Goal: Task Accomplishment & Management: Manage account settings

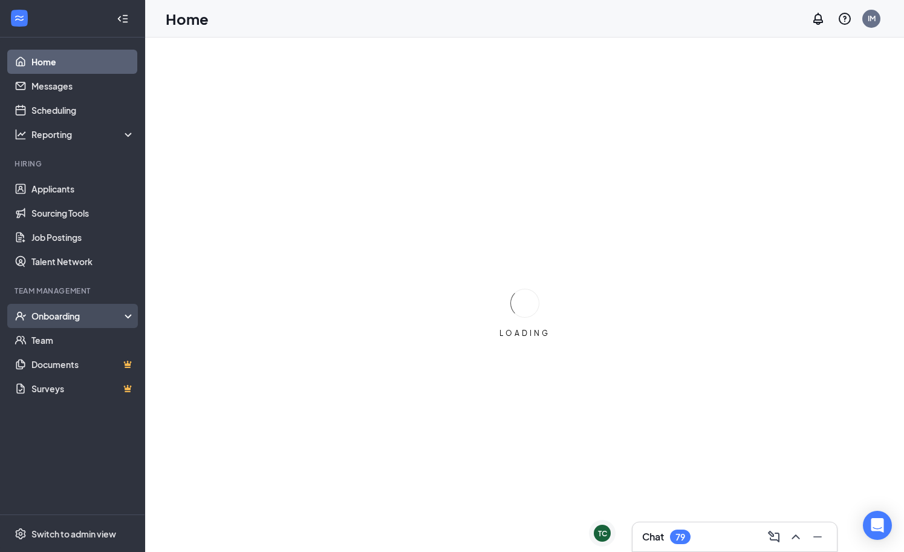
click at [82, 324] on div "Onboarding" at bounding box center [72, 316] width 145 height 24
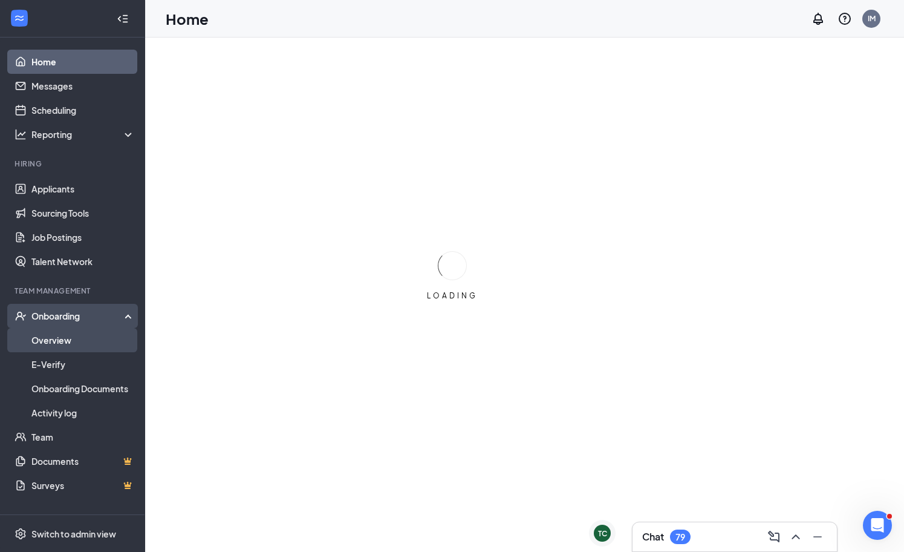
click at [49, 342] on link "Overview" at bounding box center [82, 340] width 103 height 24
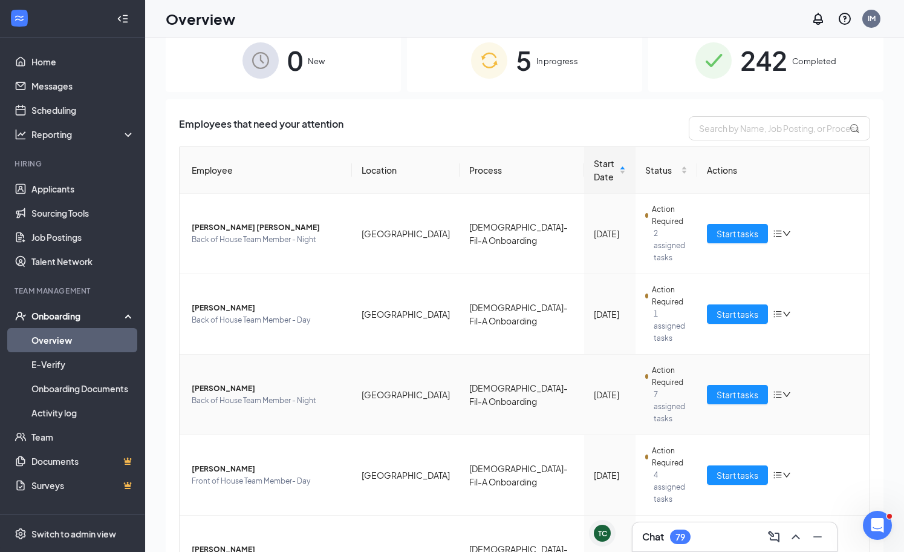
scroll to position [33, 0]
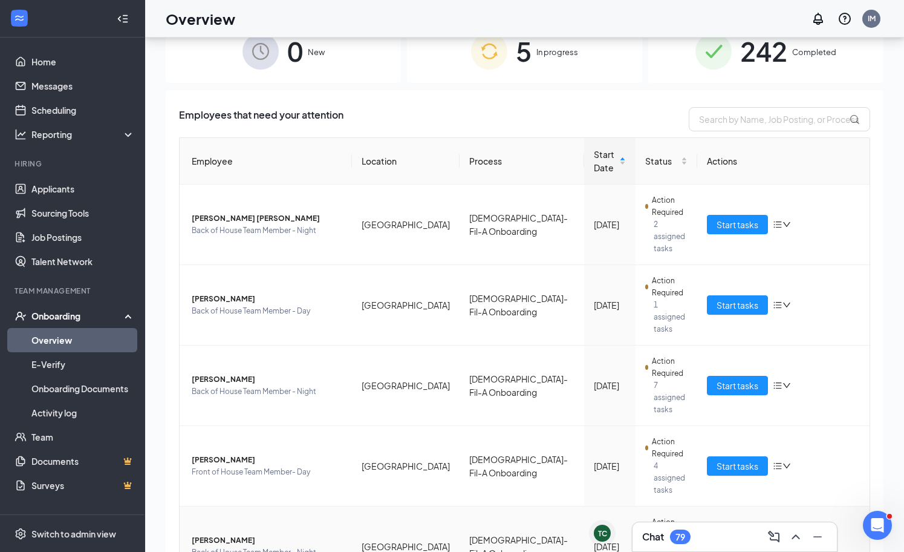
click at [731, 540] on span "Start tasks" at bounding box center [738, 546] width 42 height 13
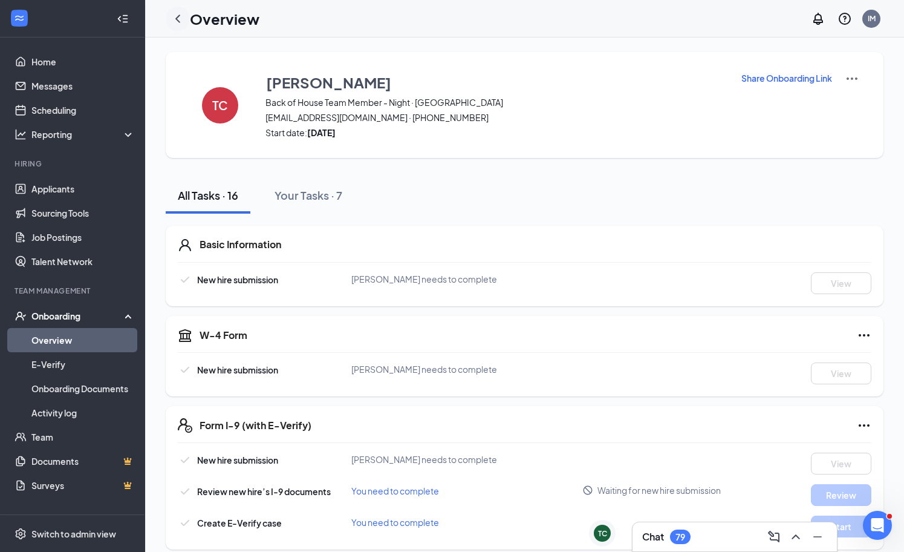
click at [178, 12] on icon "ChevronLeft" at bounding box center [178, 18] width 15 height 15
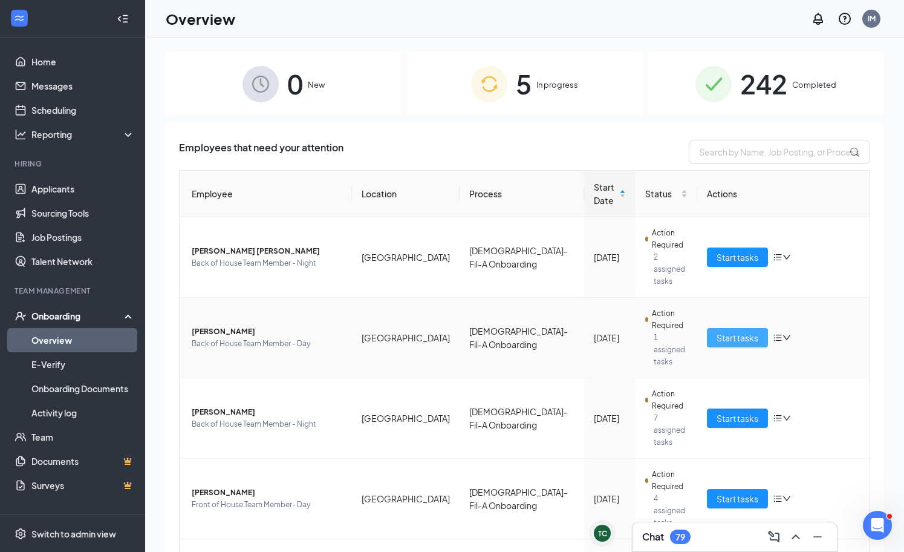
click at [720, 331] on span "Start tasks" at bounding box center [738, 337] width 42 height 13
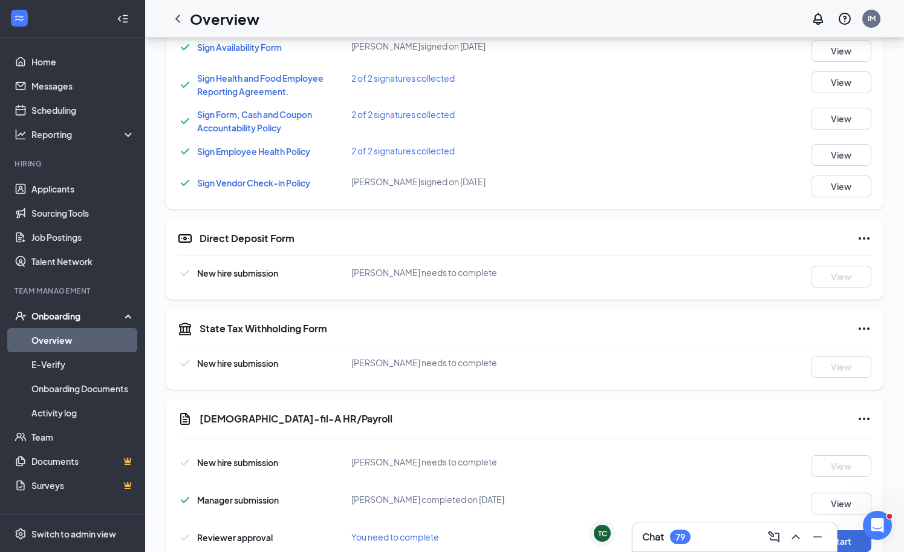
scroll to position [719, 0]
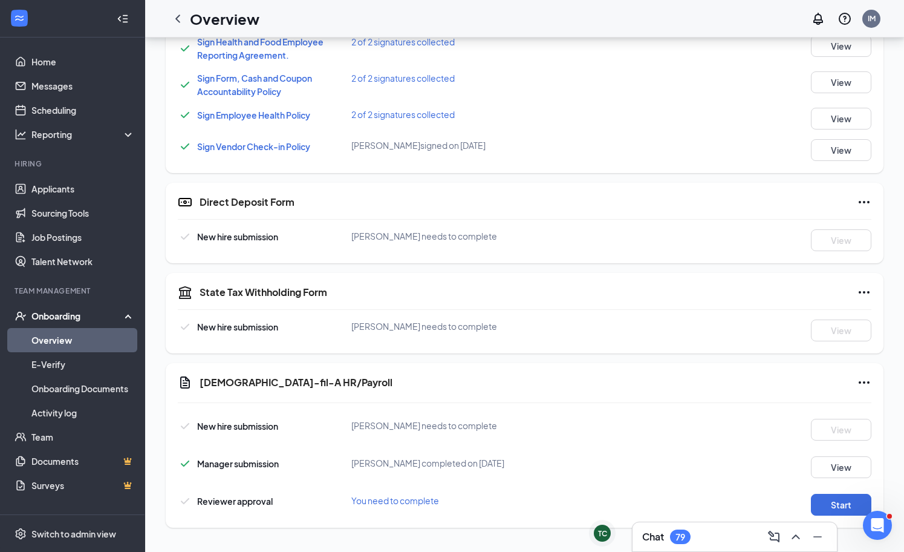
click at [68, 342] on link "Overview" at bounding box center [82, 340] width 103 height 24
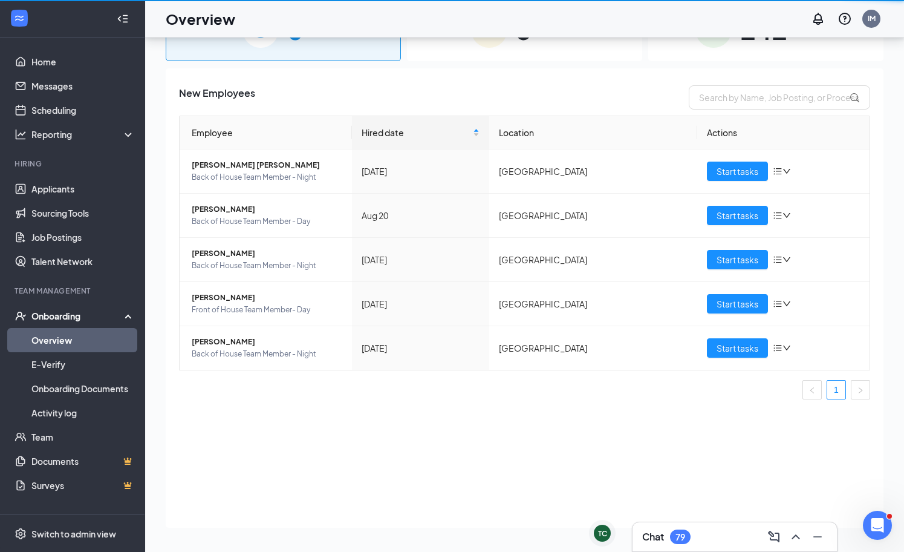
scroll to position [54, 0]
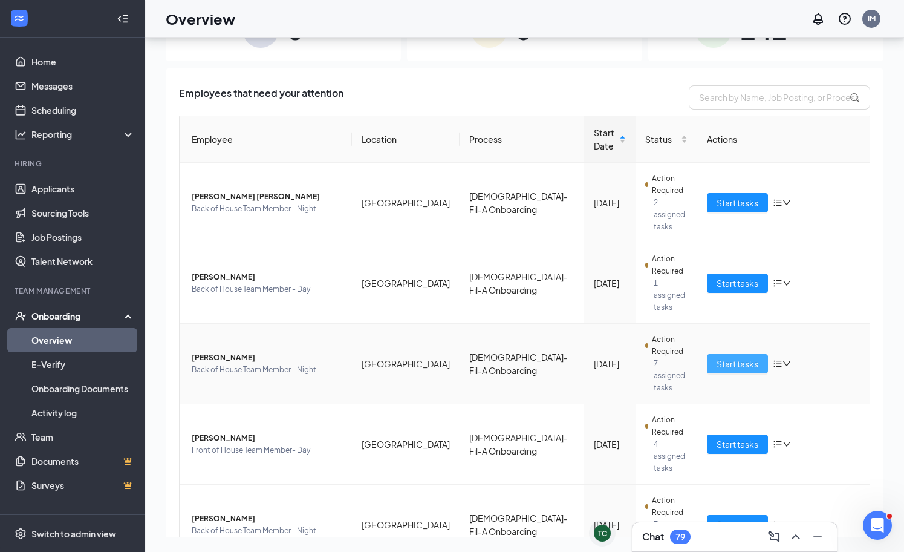
click at [724, 357] on span "Start tasks" at bounding box center [738, 363] width 42 height 13
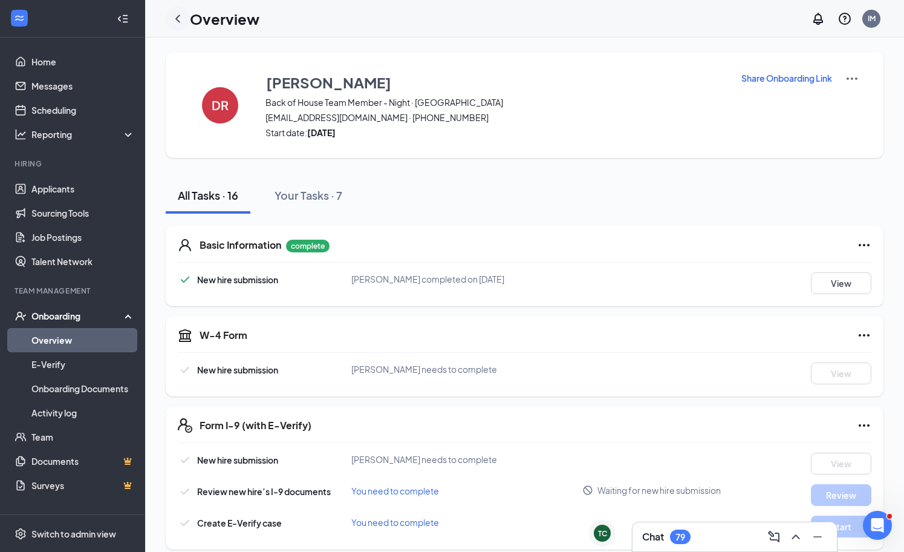
click at [180, 13] on icon "ChevronLeft" at bounding box center [178, 18] width 15 height 15
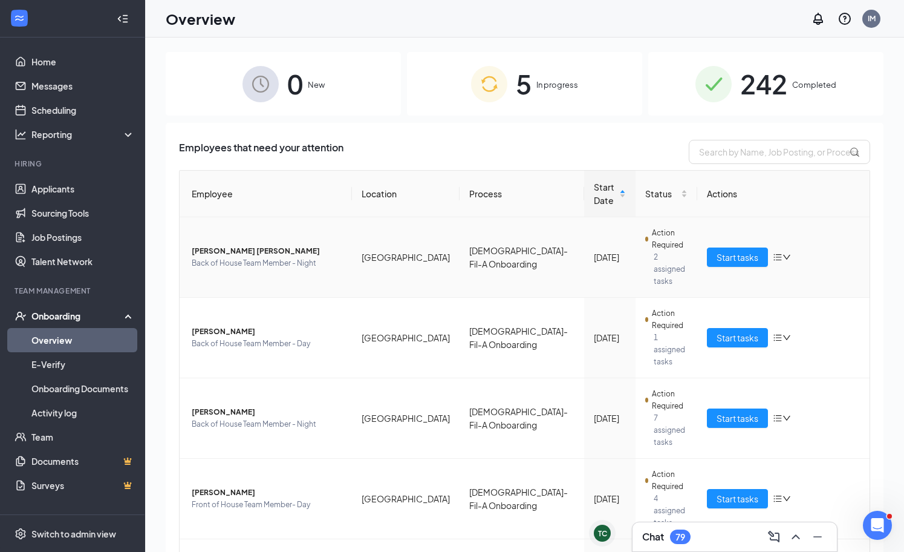
click at [782, 252] on icon "bars" at bounding box center [778, 257] width 10 height 10
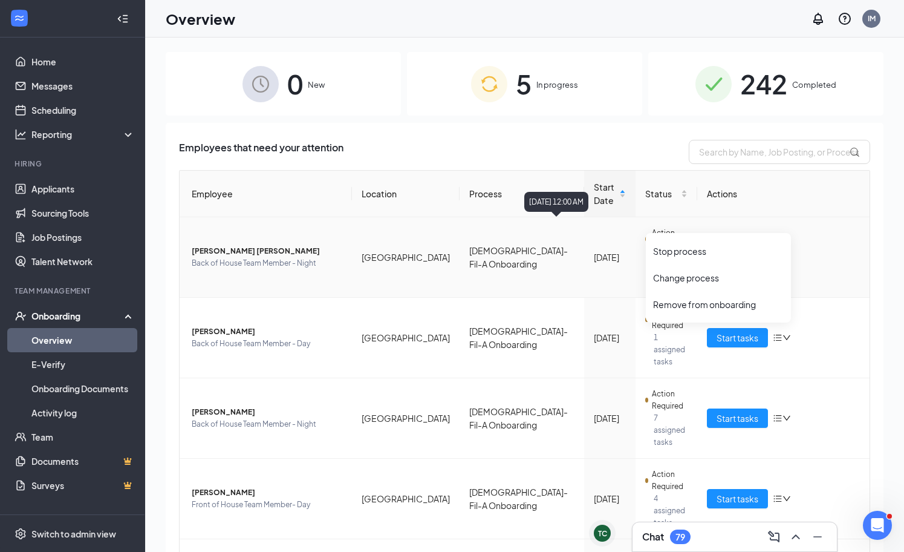
click at [594, 250] on div "[DATE]" at bounding box center [609, 256] width 31 height 13
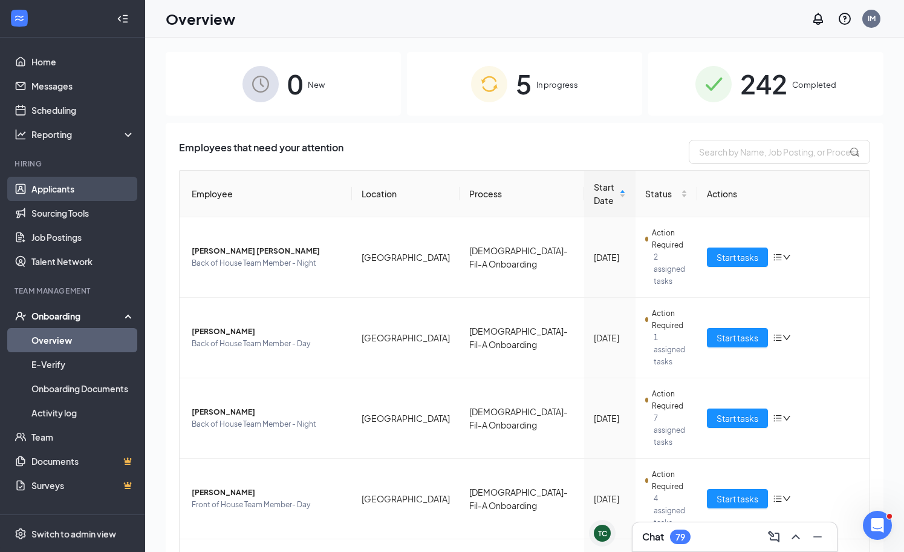
click at [44, 197] on link "Applicants" at bounding box center [82, 189] width 103 height 24
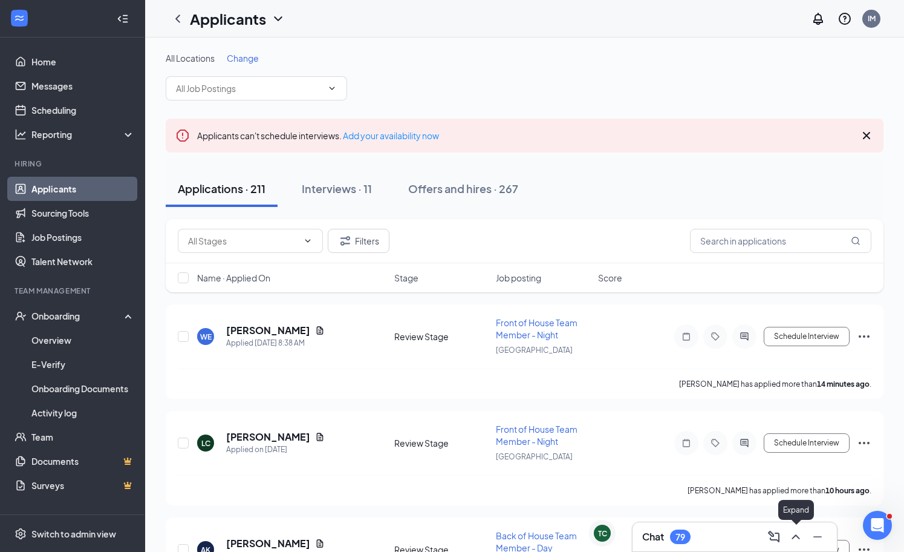
click at [791, 531] on icon "ChevronUp" at bounding box center [796, 536] width 15 height 15
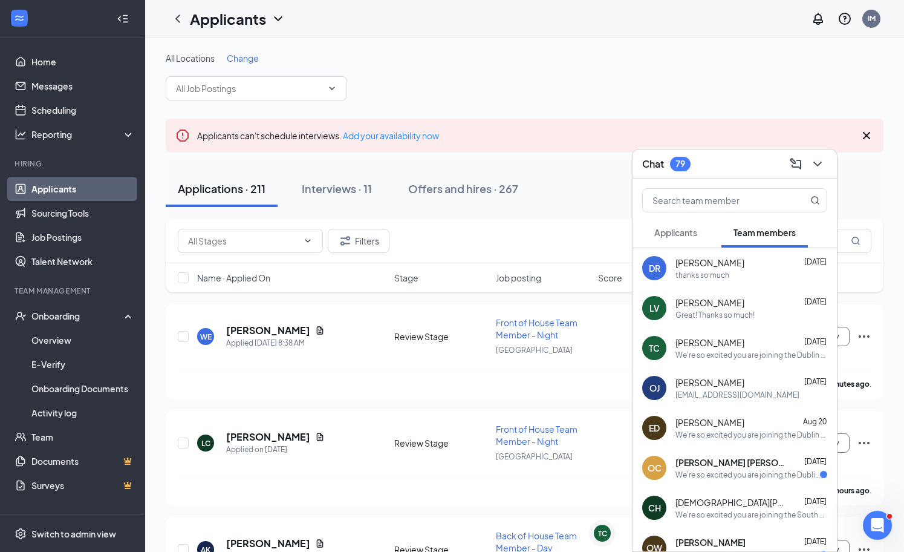
click at [701, 275] on div "thanks so much" at bounding box center [703, 275] width 54 height 10
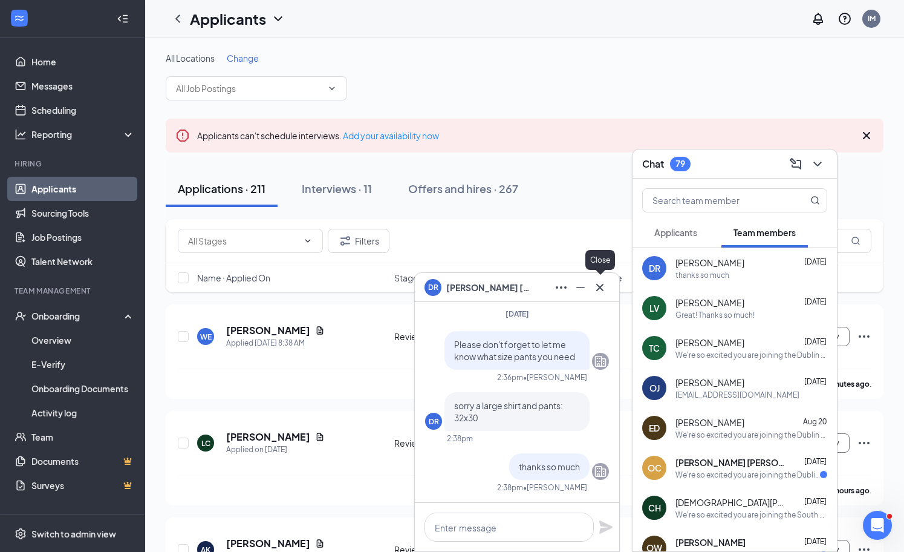
click at [599, 287] on icon "Cross" at bounding box center [600, 287] width 15 height 15
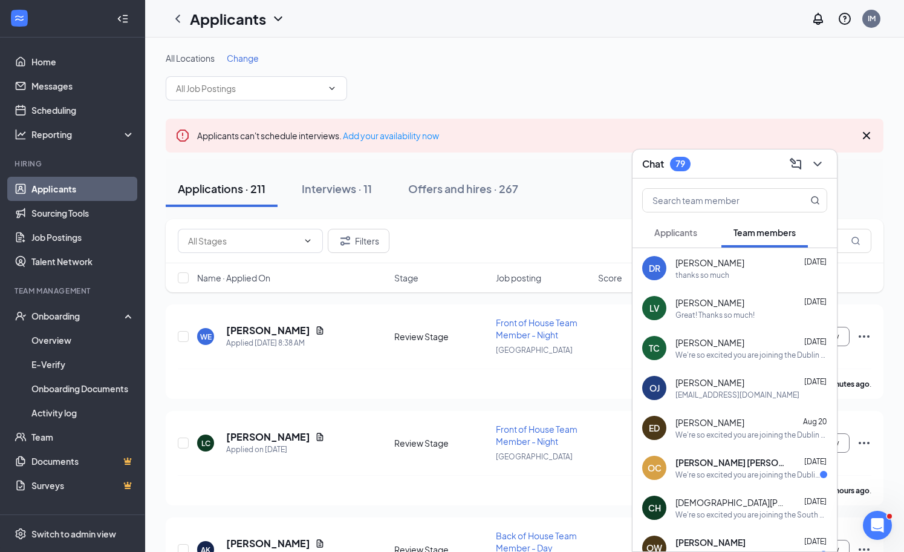
click at [676, 351] on div "We're so excited you are joining the Dublin [DEMOGRAPHIC_DATA]-fil-Ateam ! Do y…" at bounding box center [752, 355] width 152 height 10
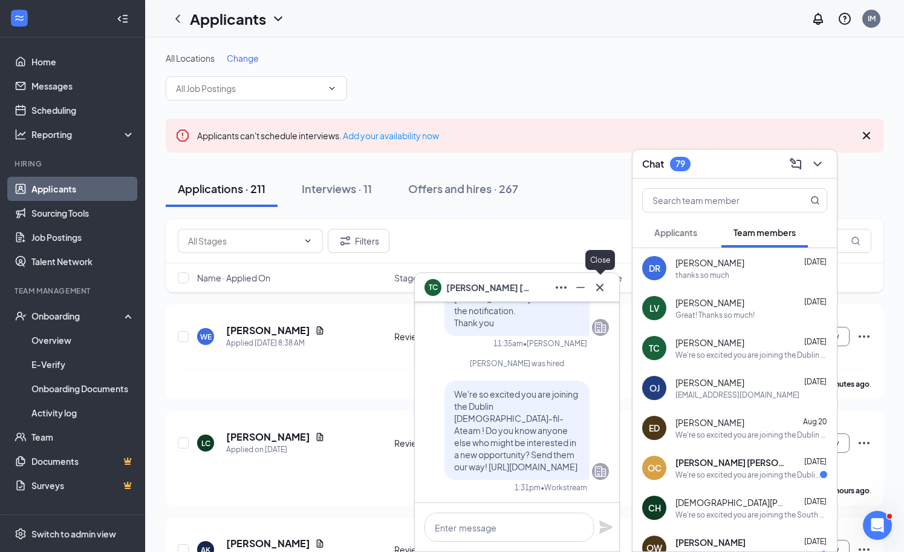
click at [599, 284] on icon "Cross" at bounding box center [600, 287] width 15 height 15
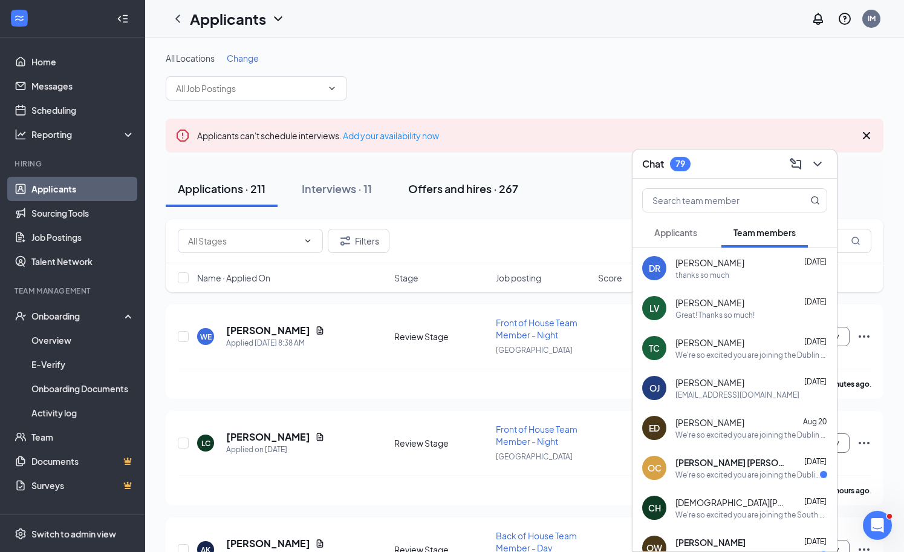
click at [482, 206] on button "Offers and hires · 267" at bounding box center [463, 189] width 134 height 36
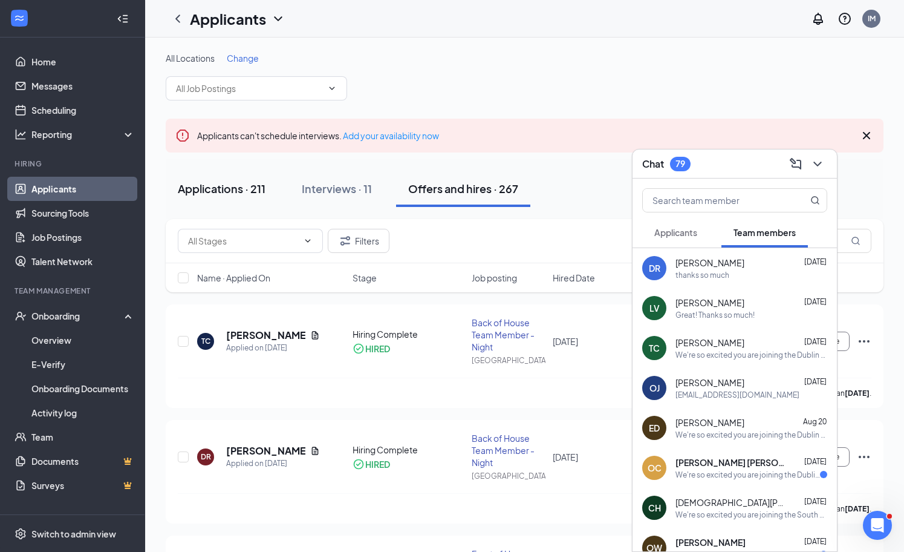
click at [264, 174] on button "Applications · 211" at bounding box center [222, 189] width 112 height 36
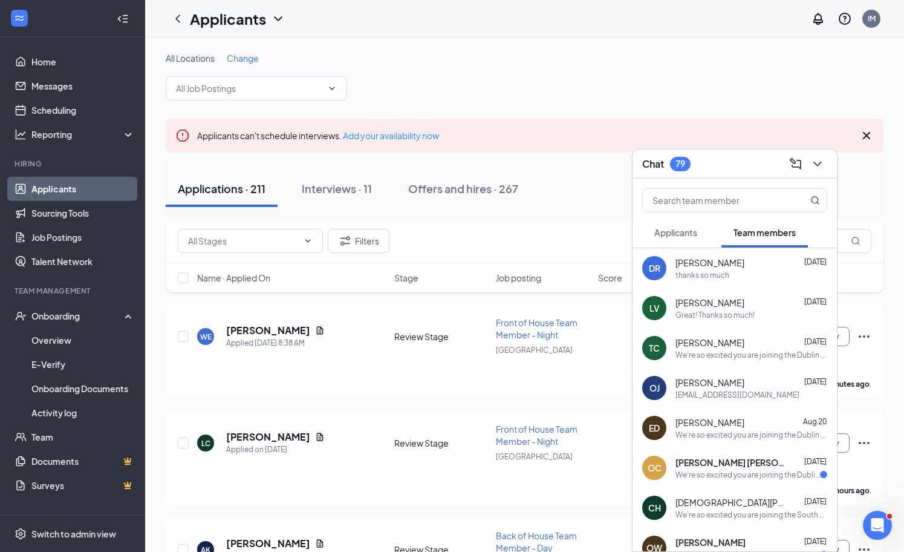
click at [473, 214] on div "Applications · 211 Interviews · 11 Offers and hires · 267" at bounding box center [525, 188] width 718 height 60
click at [234, 65] on div "All Locations Change" at bounding box center [525, 76] width 718 height 48
click at [238, 54] on span "Change" at bounding box center [243, 58] width 32 height 11
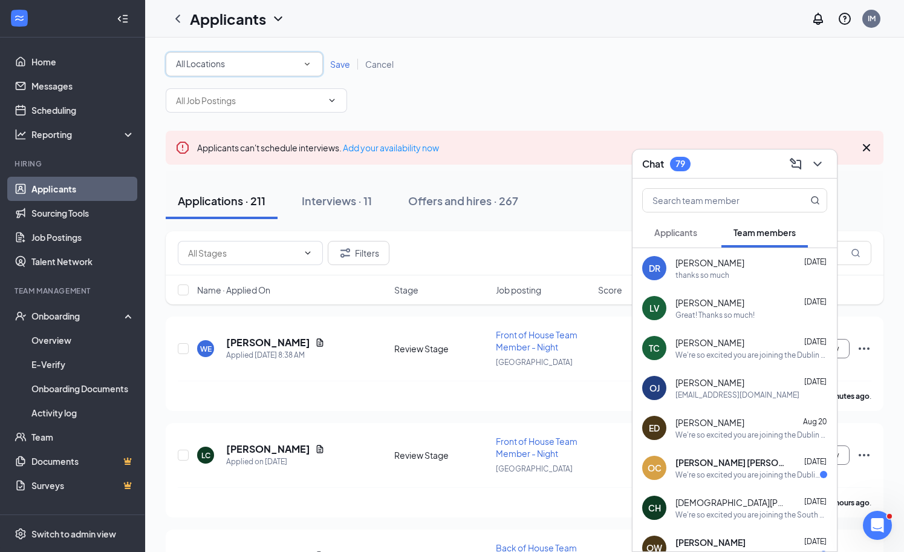
click at [220, 60] on span "All Locations" at bounding box center [200, 63] width 49 height 11
click at [201, 120] on div "[GEOGRAPHIC_DATA]" at bounding box center [244, 127] width 138 height 15
click at [335, 60] on span "Save" at bounding box center [340, 64] width 20 height 11
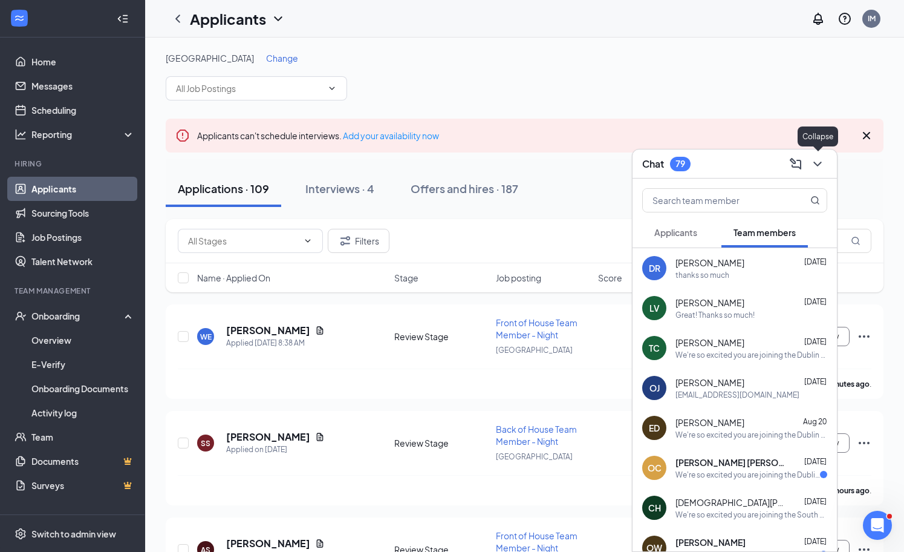
click at [813, 160] on icon "ChevronDown" at bounding box center [818, 164] width 15 height 15
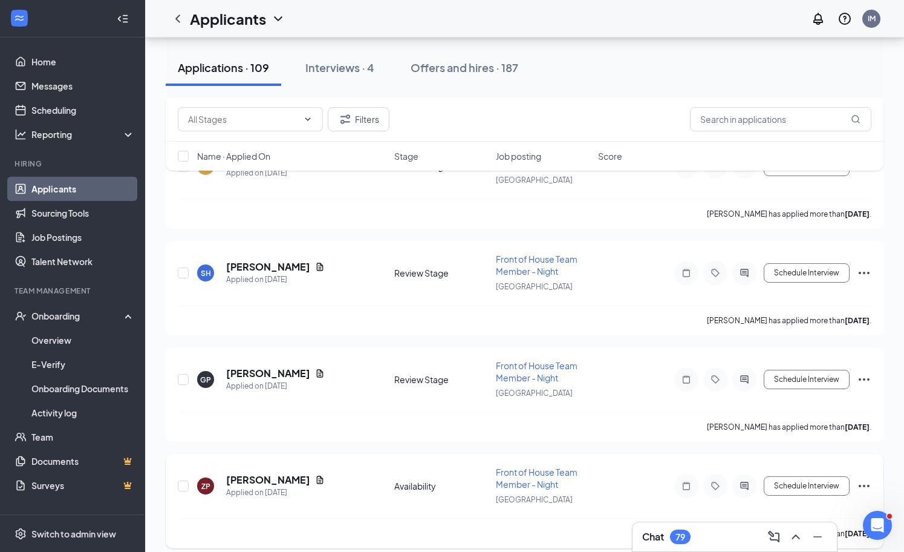
scroll to position [515, 0]
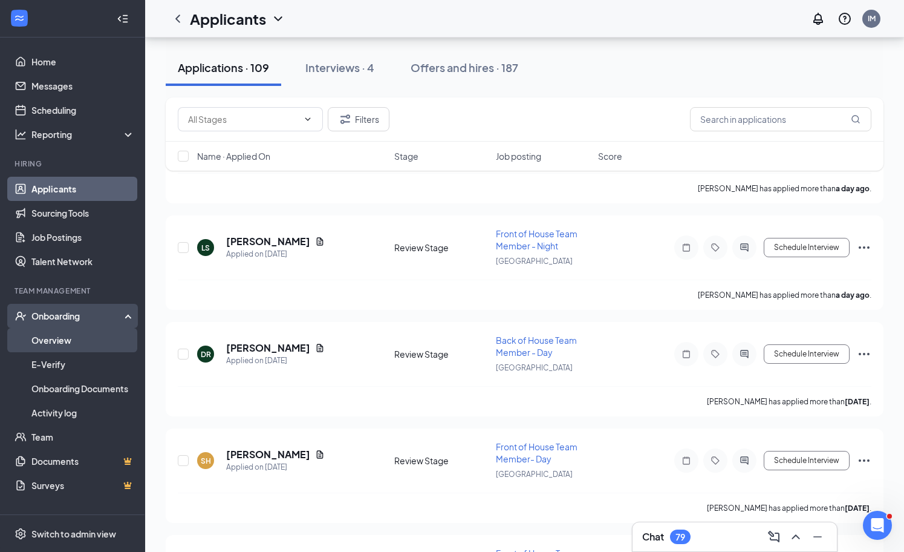
click at [63, 340] on link "Overview" at bounding box center [82, 340] width 103 height 24
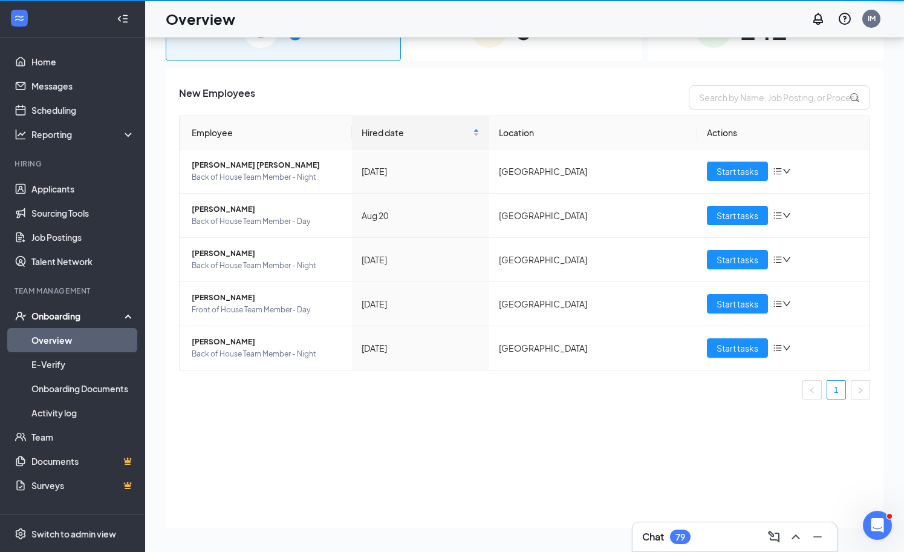
scroll to position [54, 0]
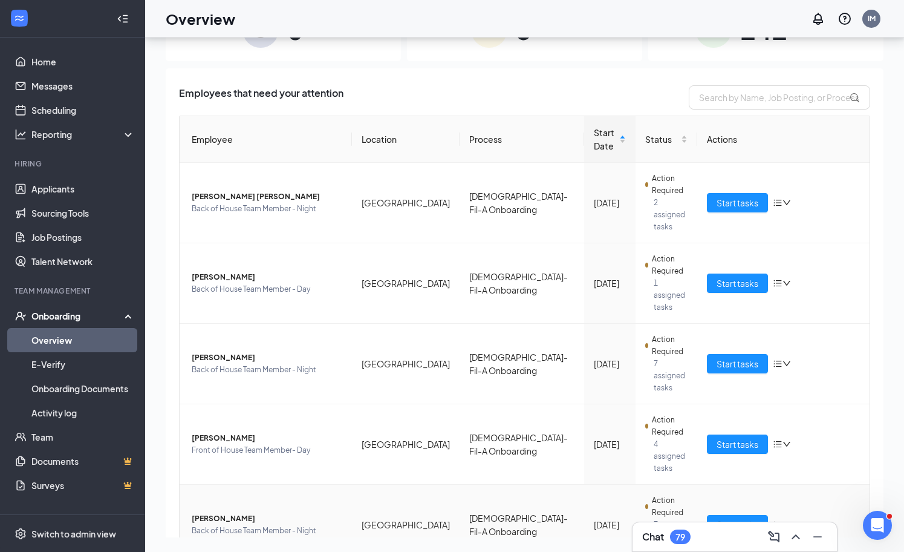
click at [221, 512] on span "[PERSON_NAME]" at bounding box center [267, 518] width 151 height 12
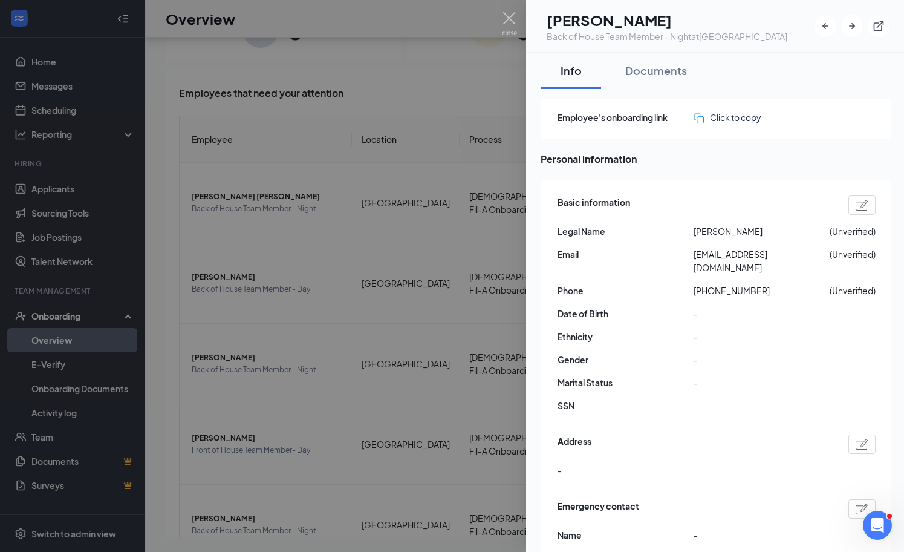
click at [509, 17] on img at bounding box center [509, 24] width 15 height 24
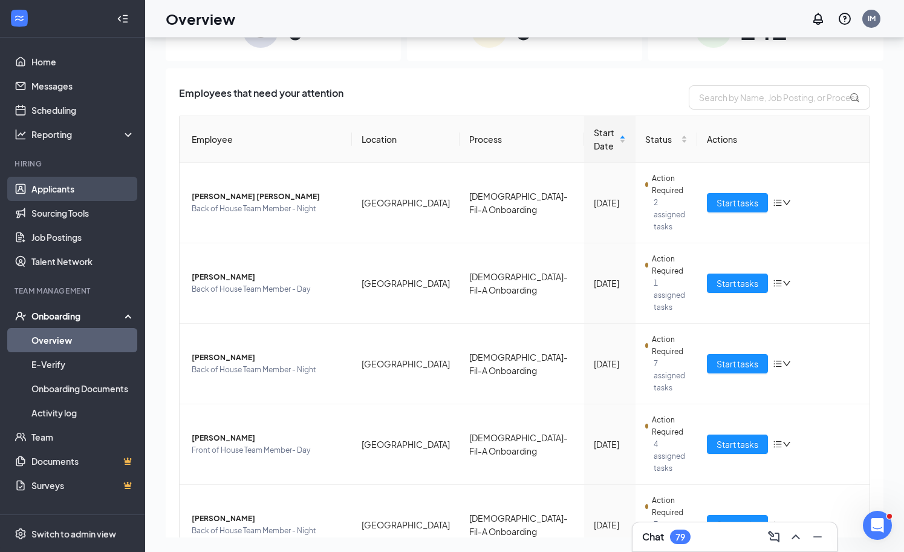
click at [94, 184] on link "Applicants" at bounding box center [82, 189] width 103 height 24
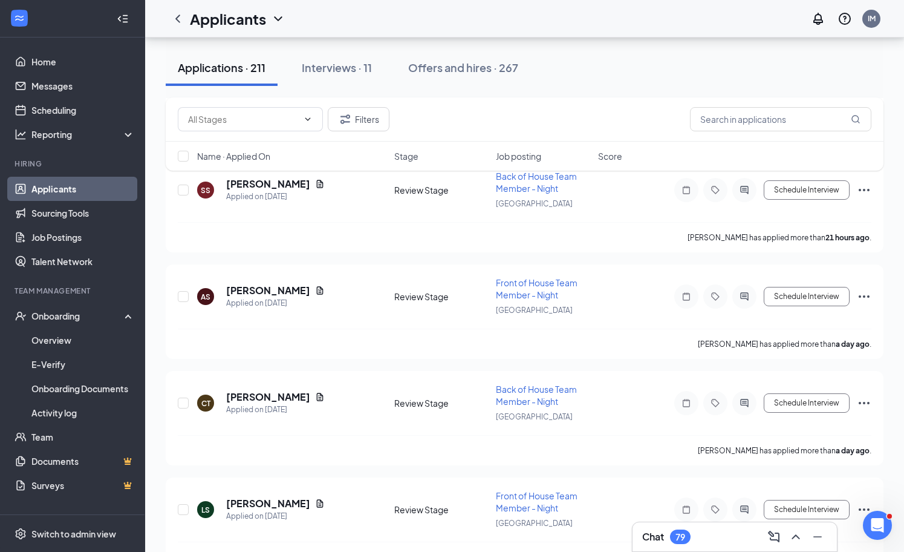
scroll to position [638, 0]
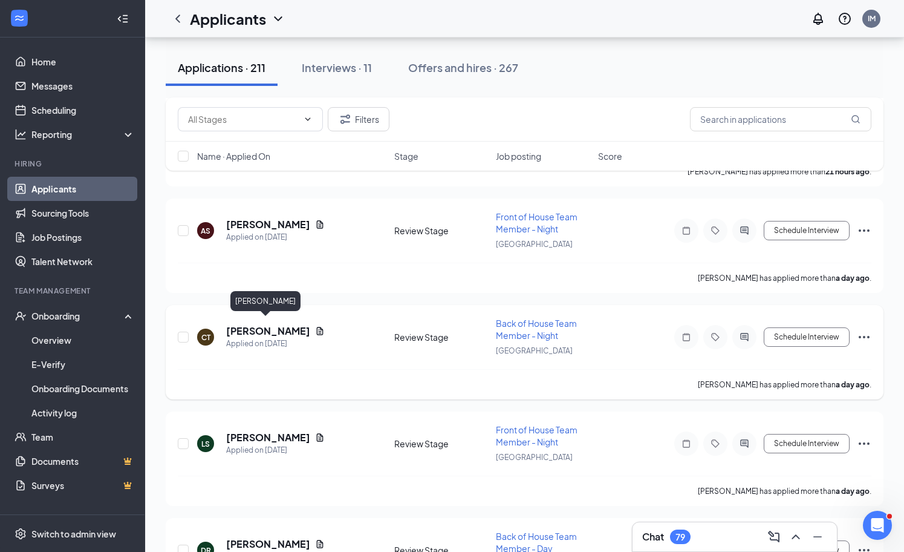
click at [272, 328] on h5 "[PERSON_NAME]" at bounding box center [268, 330] width 84 height 13
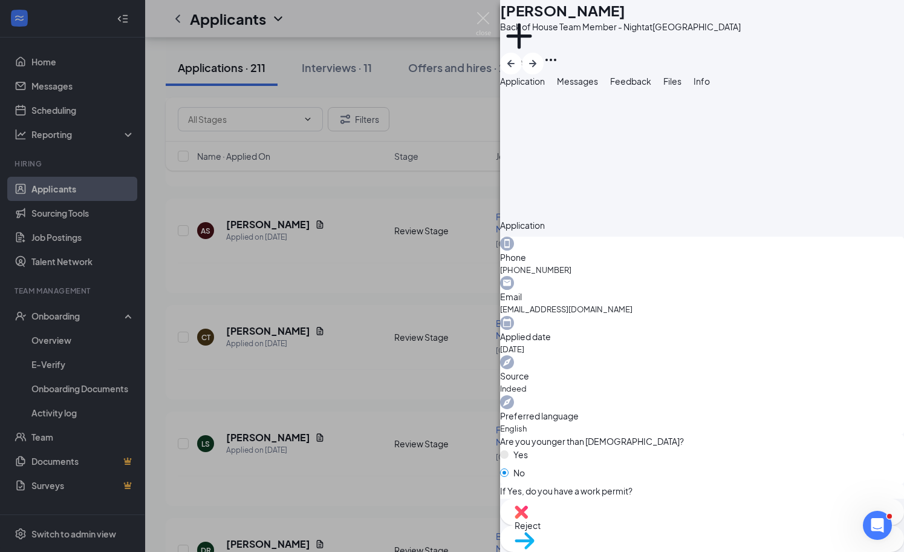
scroll to position [287, 0]
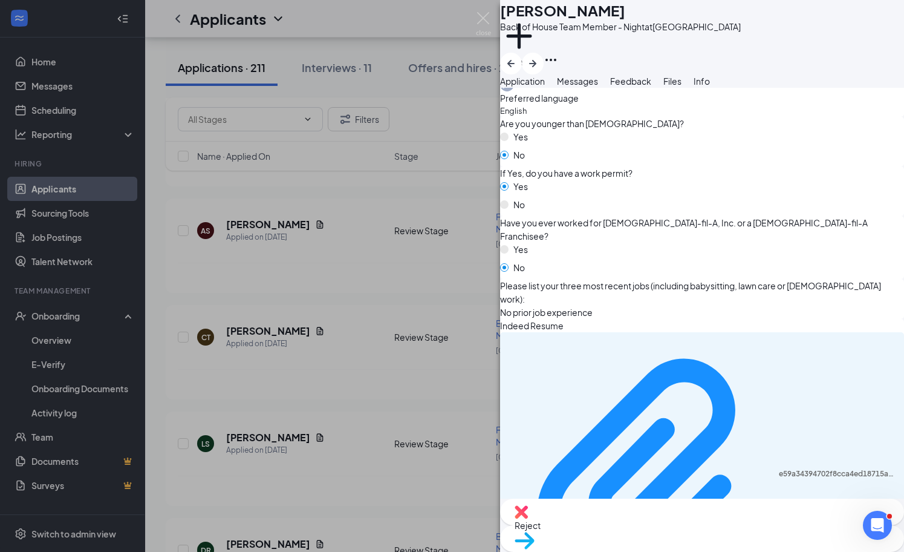
click at [598, 87] on span "Messages" at bounding box center [577, 81] width 41 height 11
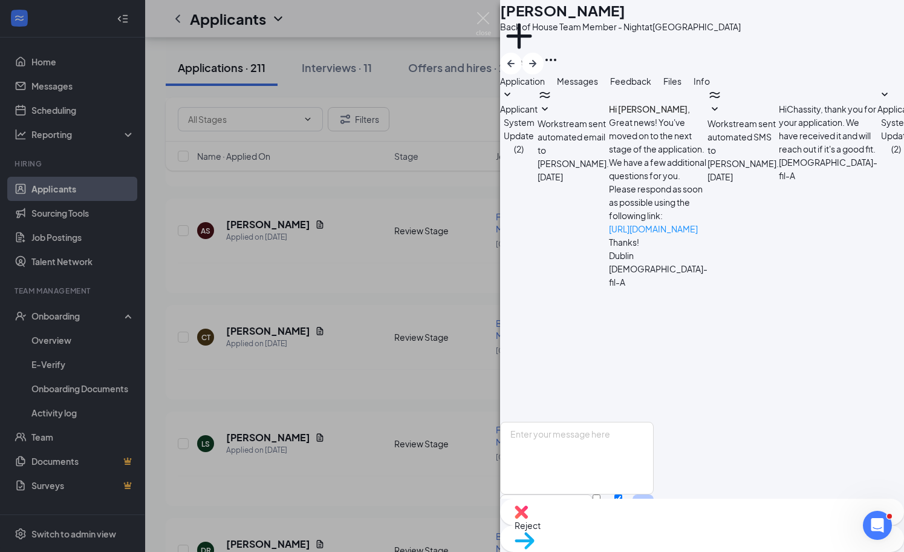
scroll to position [38, 0]
click at [545, 88] on button "Application" at bounding box center [522, 80] width 45 height 13
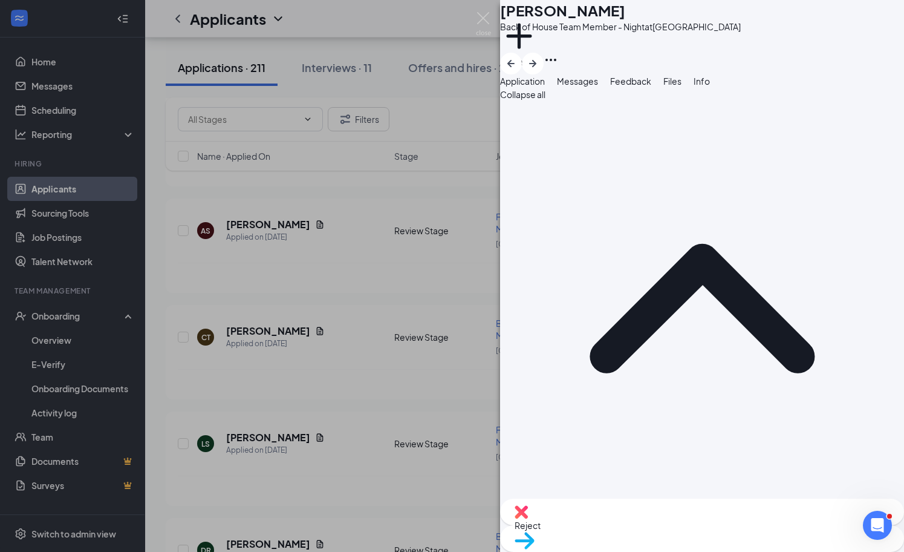
click at [598, 87] on span "Messages" at bounding box center [577, 81] width 41 height 11
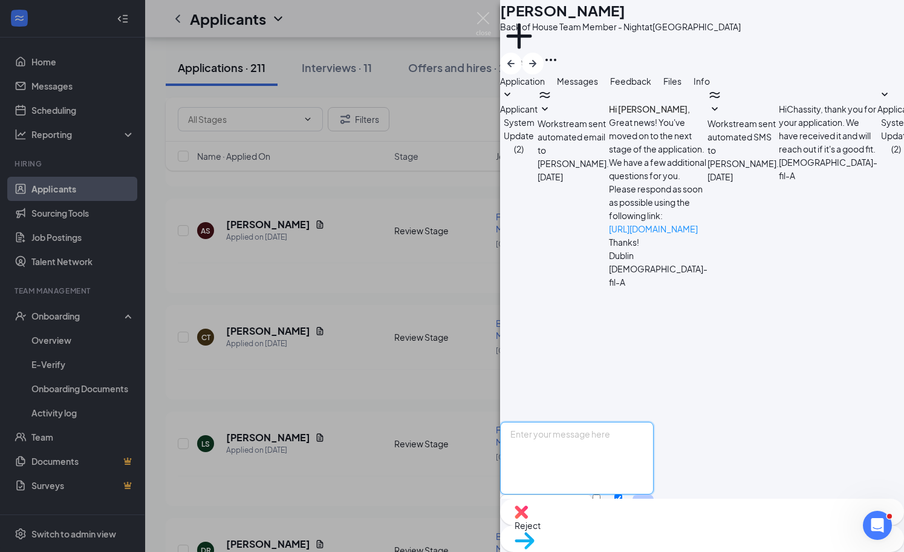
click at [654, 422] on textarea at bounding box center [577, 458] width 154 height 73
type textarea "H"
click at [364, 391] on div "CT [PERSON_NAME] Back of House Team Member - Night at [GEOGRAPHIC_DATA] Add a t…" at bounding box center [452, 276] width 904 height 552
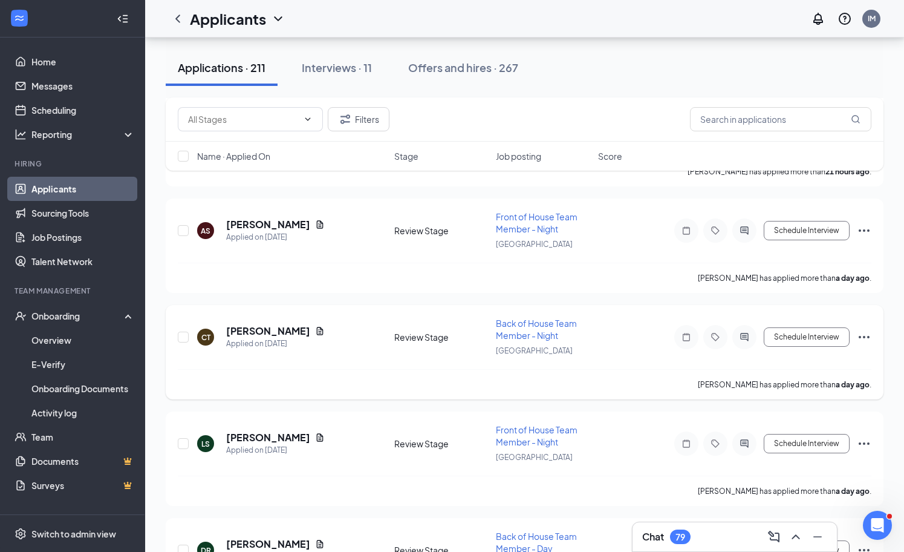
click at [303, 358] on div "CT [PERSON_NAME] Applied on [DATE] Review Stage Back of House Team Member - Nig…" at bounding box center [525, 343] width 694 height 52
click at [273, 329] on h5 "[PERSON_NAME]" at bounding box center [268, 330] width 84 height 13
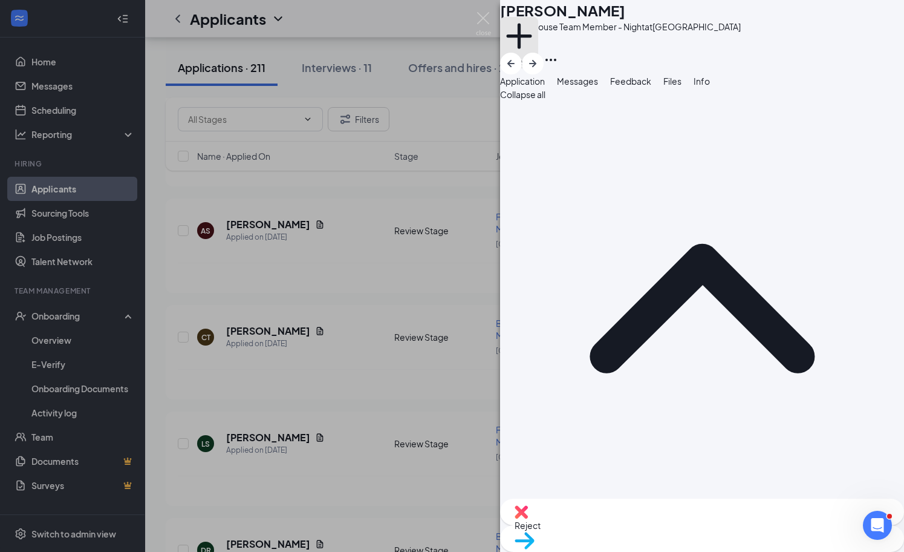
click at [538, 46] on button "Add a tag" at bounding box center [519, 42] width 38 height 51
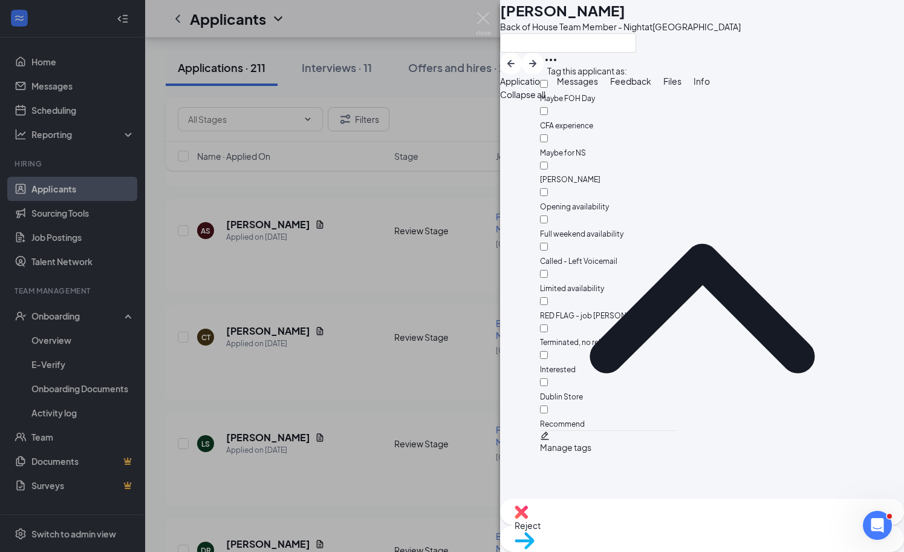
click at [613, 440] on div "Manage tags" at bounding box center [608, 446] width 136 height 13
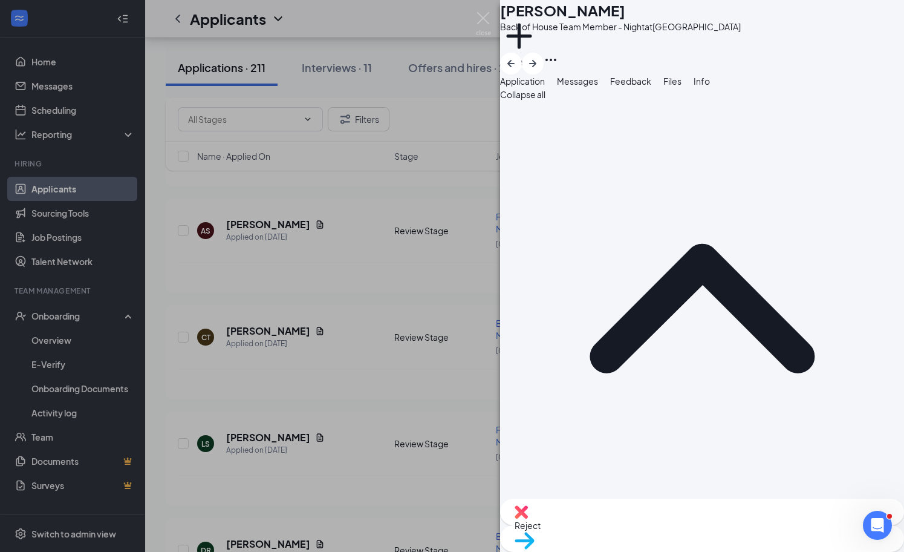
type input "Phone dont work"
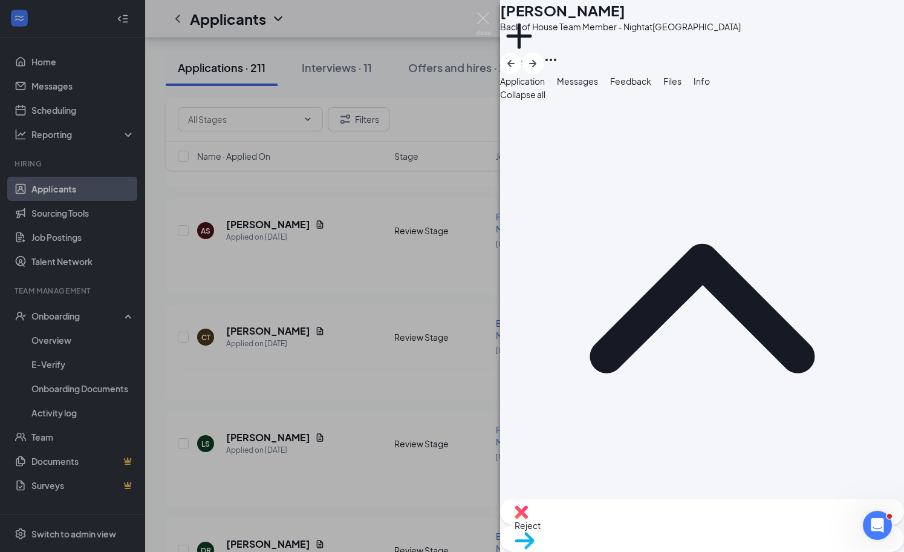
click at [261, 244] on div "CT [PERSON_NAME] Back of House Team Member - Night at [GEOGRAPHIC_DATA] Add a t…" at bounding box center [452, 276] width 904 height 552
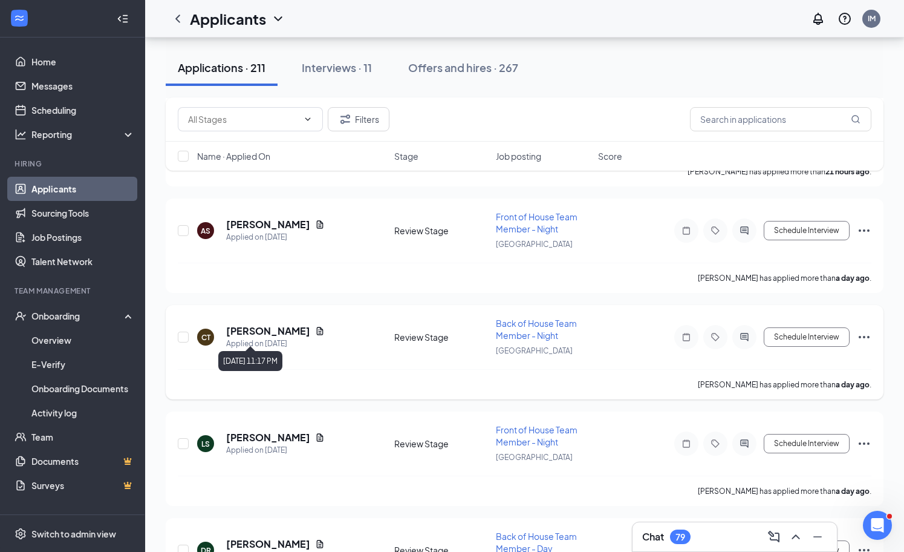
click at [267, 328] on h5 "[PERSON_NAME]" at bounding box center [268, 330] width 84 height 13
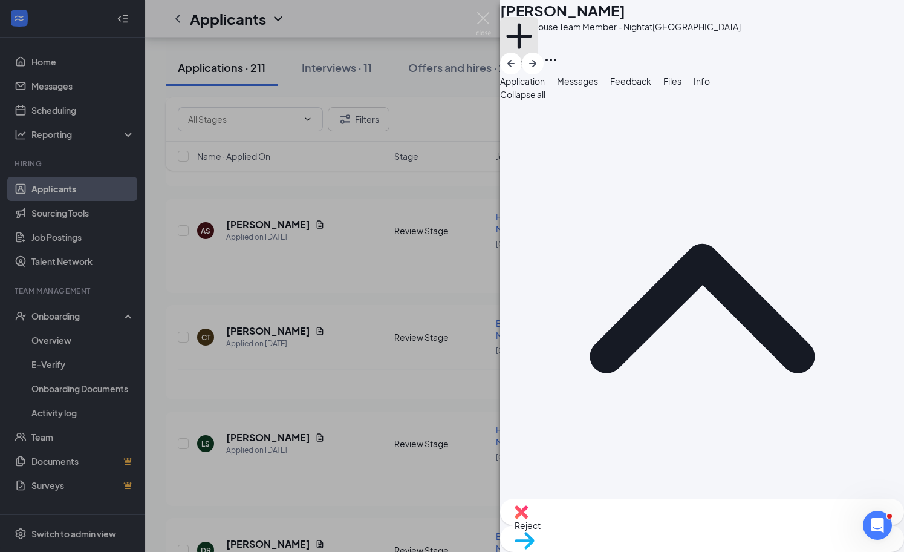
click at [538, 50] on button "Add a tag" at bounding box center [519, 42] width 38 height 51
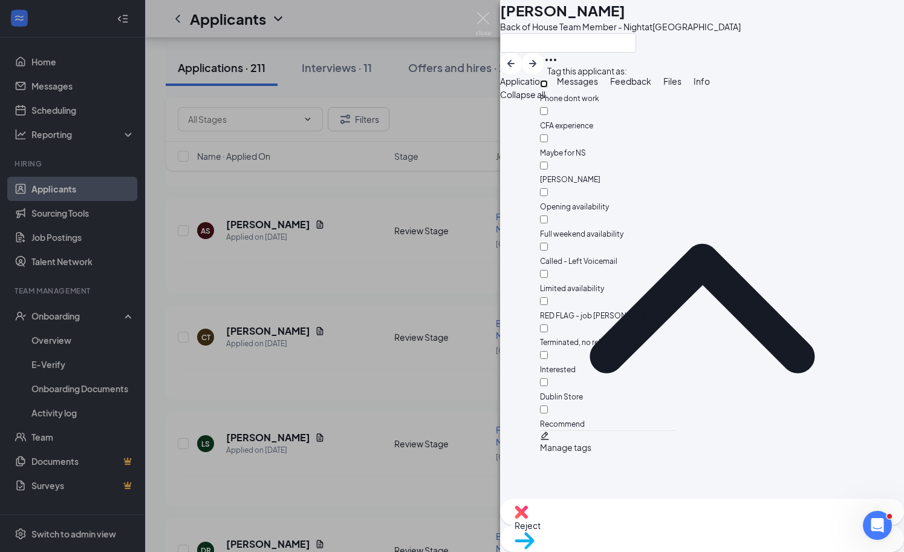
click at [548, 87] on input "Phone dont work" at bounding box center [544, 84] width 8 height 8
checkbox input "true"
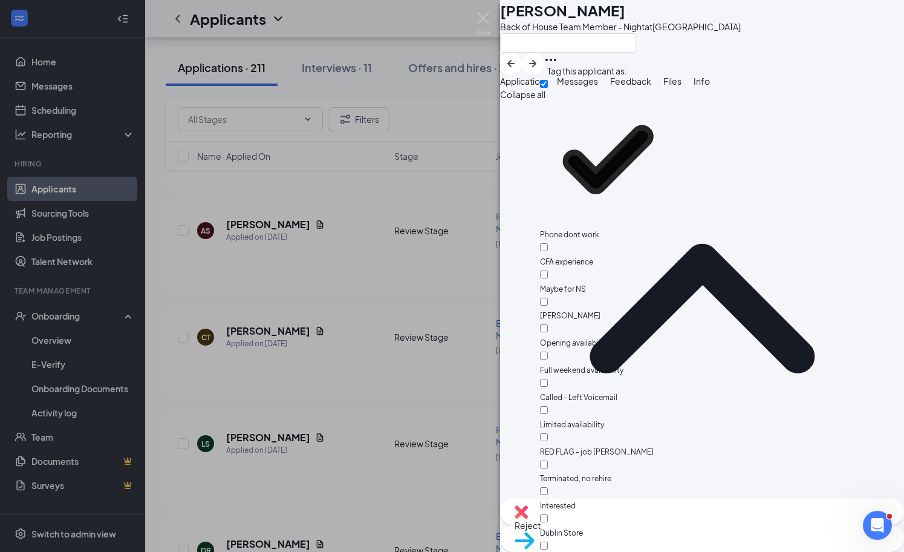
click at [393, 295] on div "CT [PERSON_NAME] Back of House Team Member - Night at [GEOGRAPHIC_DATA] Applica…" at bounding box center [452, 276] width 904 height 552
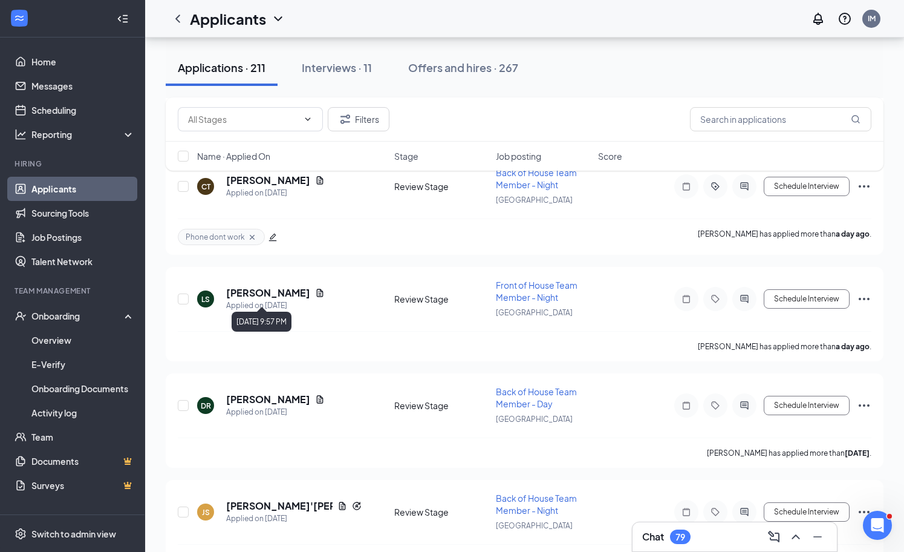
scroll to position [800, 0]
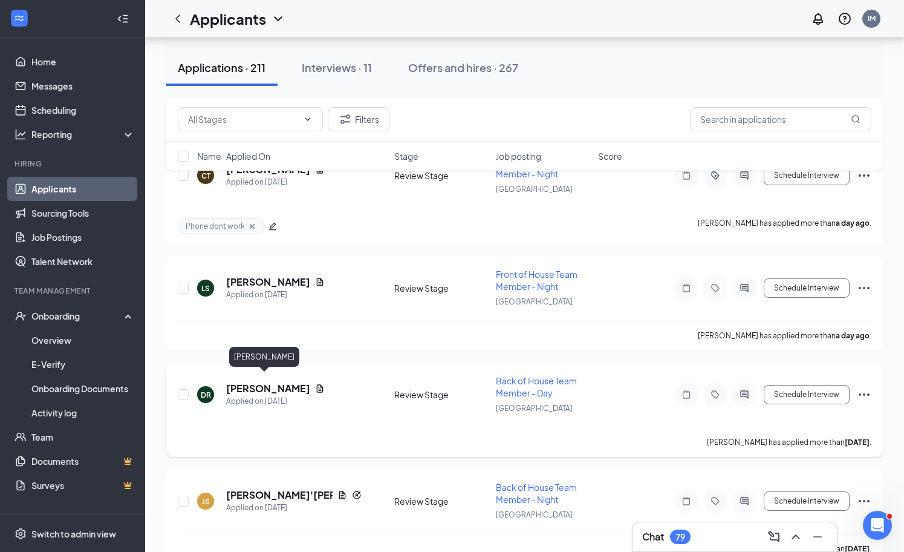
click at [247, 383] on h5 "[PERSON_NAME]" at bounding box center [268, 388] width 84 height 13
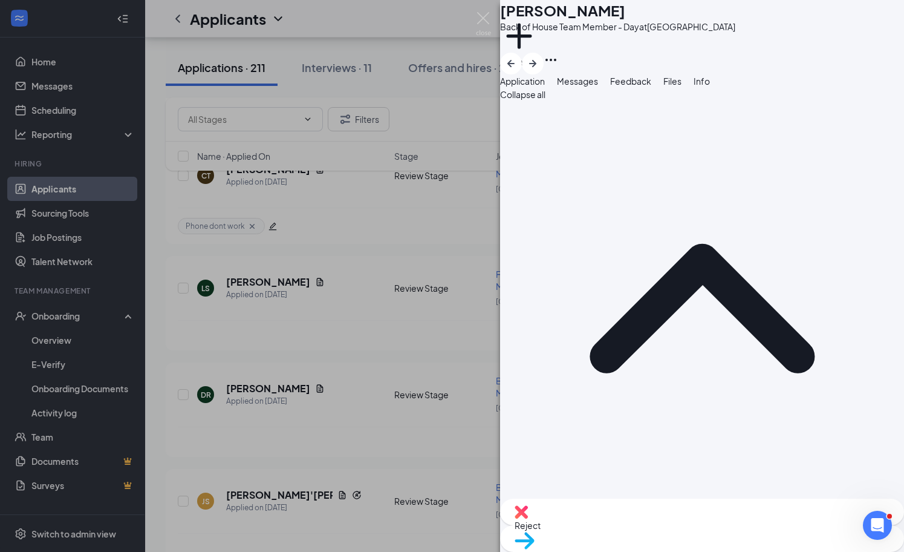
click at [598, 88] on button "Messages" at bounding box center [577, 80] width 41 height 13
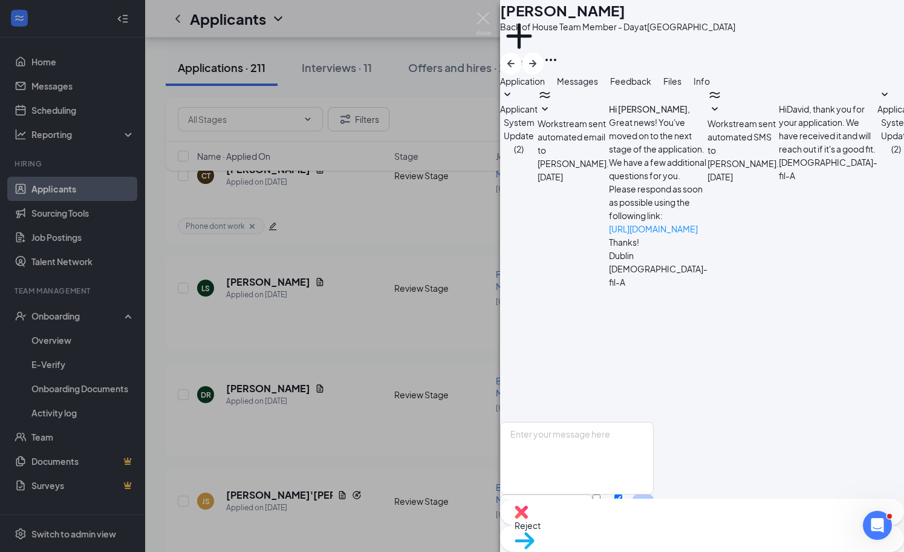
scroll to position [38, 0]
click at [652, 88] on button "Feedback" at bounding box center [630, 80] width 41 height 13
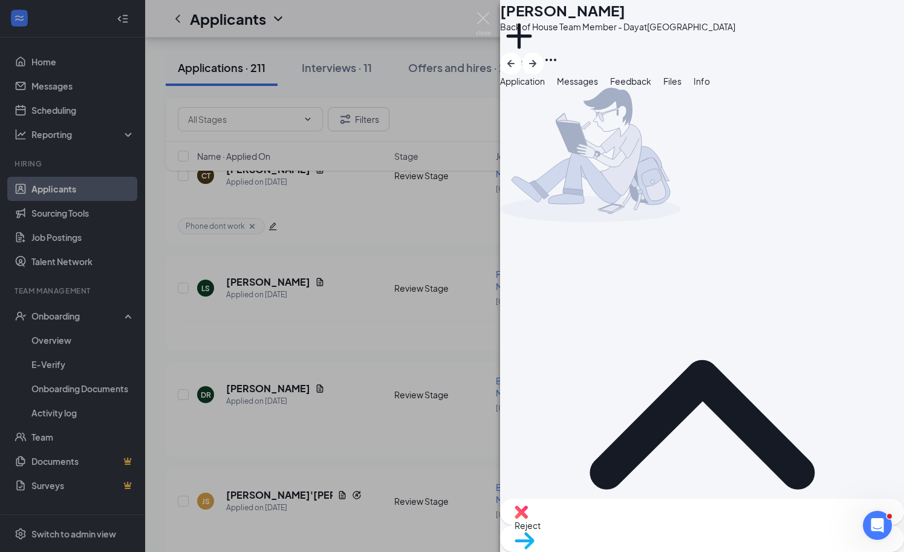
click at [682, 87] on span "Files" at bounding box center [673, 81] width 18 height 11
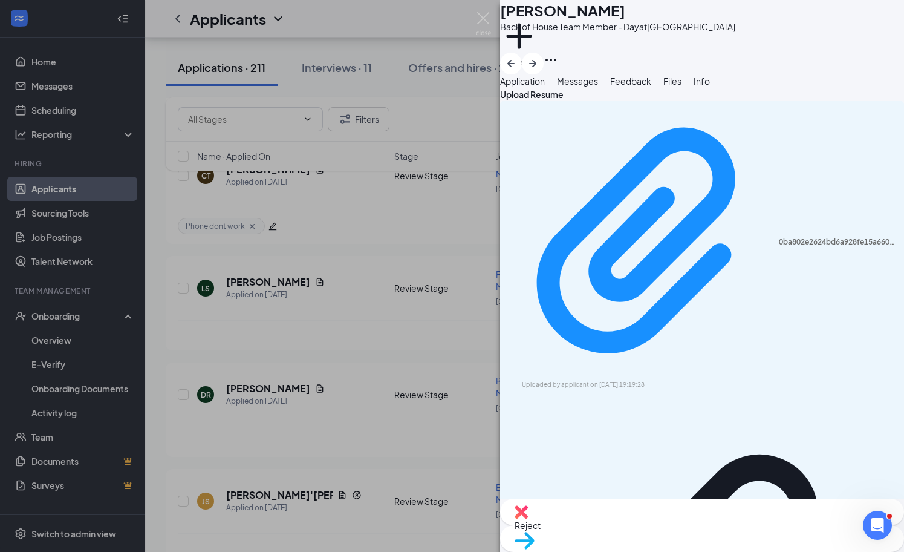
click at [897, 390] on icon "Download" at bounding box center [897, 390] width 0 height 0
click at [309, 296] on div "[PERSON_NAME] Back of House Team Member - Day at [GEOGRAPHIC_DATA] Add a tag Ap…" at bounding box center [452, 276] width 904 height 552
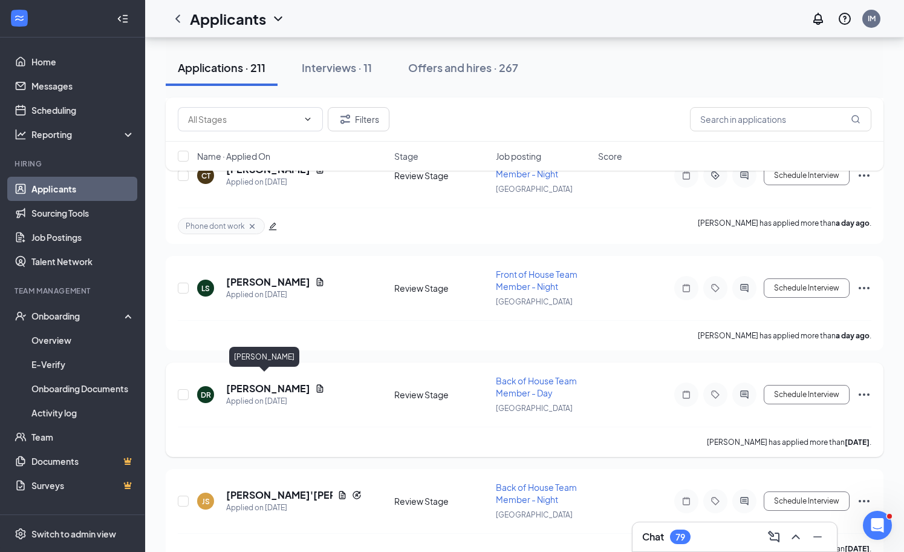
click at [260, 382] on h5 "[PERSON_NAME]" at bounding box center [268, 388] width 84 height 13
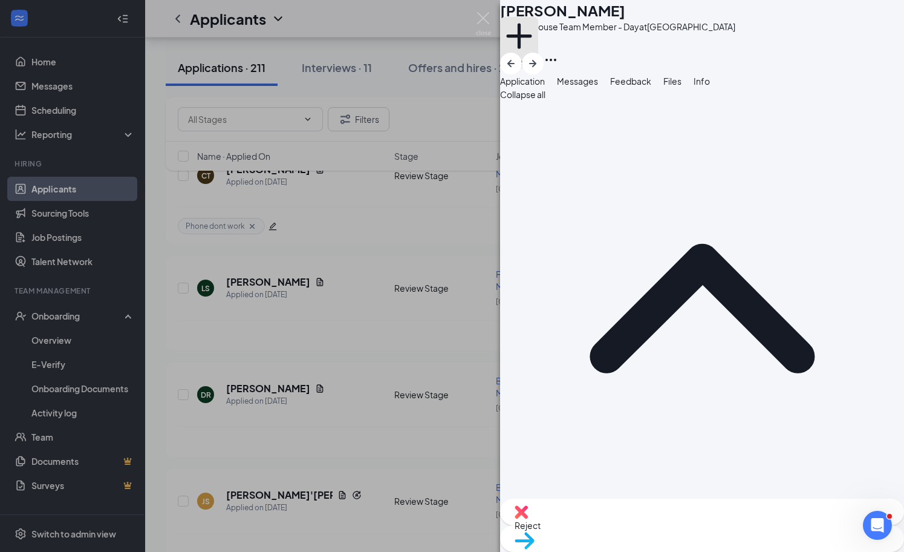
click at [538, 51] on icon "Plus" at bounding box center [519, 36] width 38 height 38
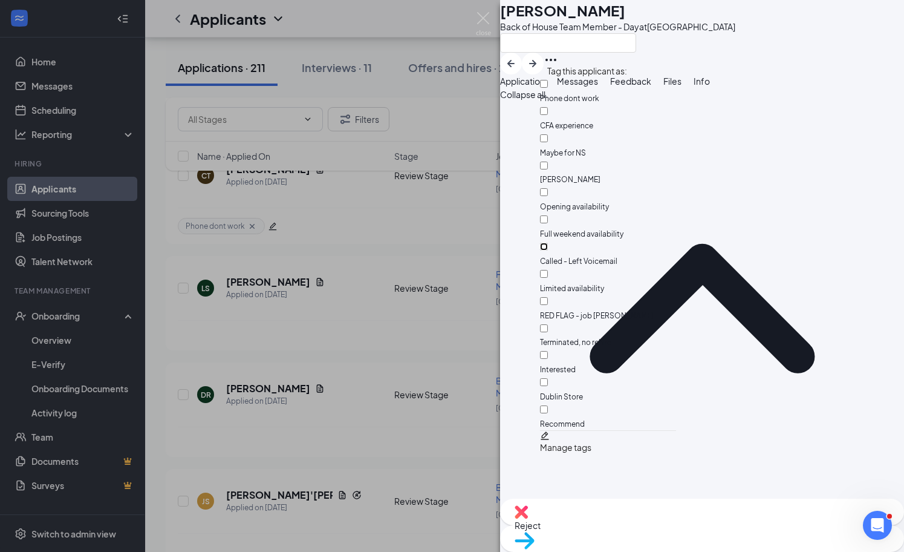
click at [548, 243] on input "Called - Left Voicemail" at bounding box center [544, 247] width 8 height 8
checkbox input "true"
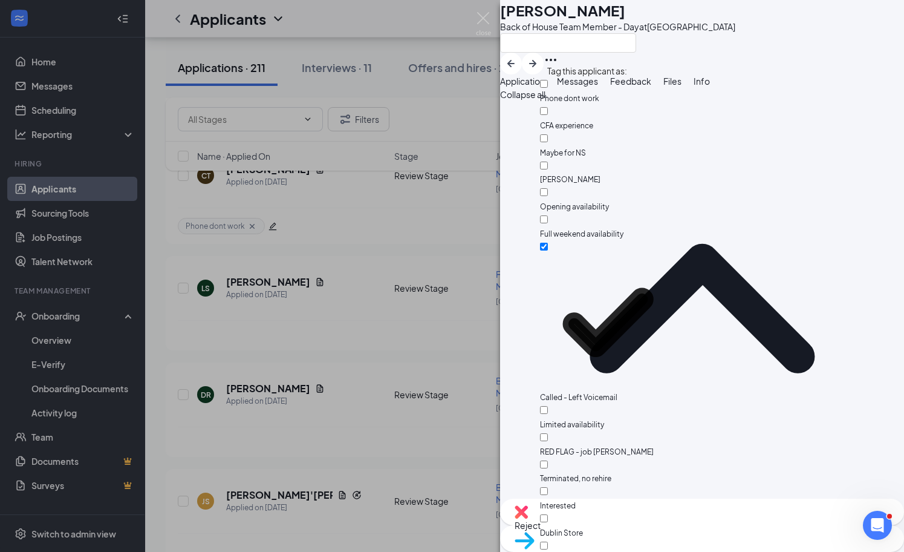
click at [377, 299] on div "[PERSON_NAME] Back of House Team Member - Day at [GEOGRAPHIC_DATA] Application …" at bounding box center [452, 276] width 904 height 552
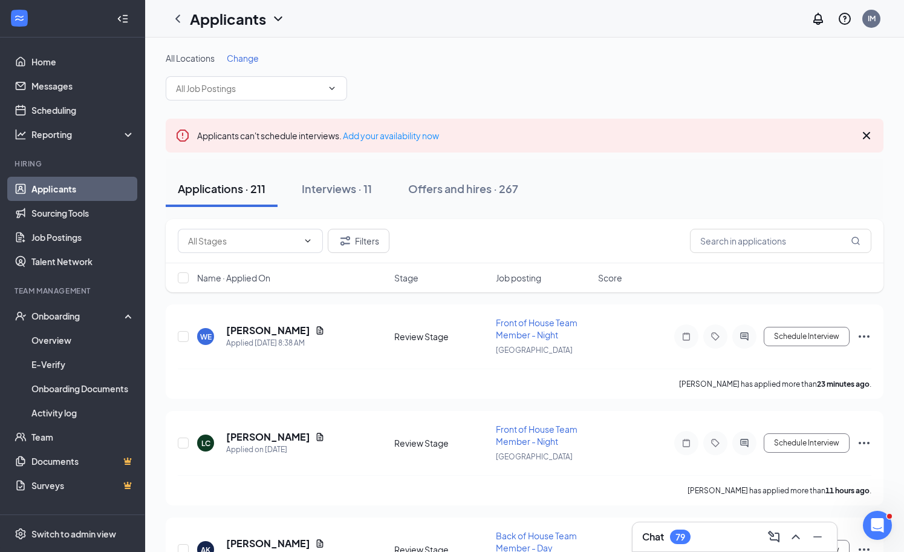
click at [246, 61] on span "Change" at bounding box center [243, 58] width 32 height 11
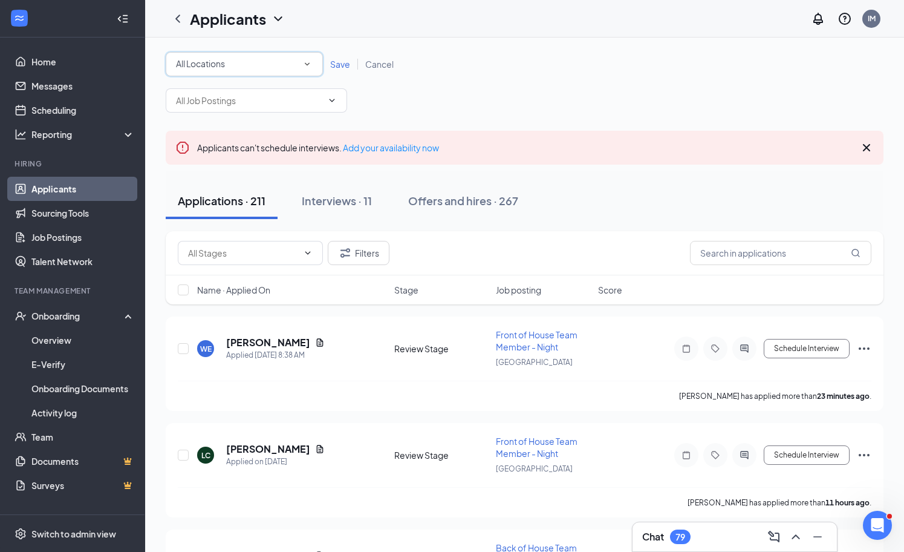
click at [238, 65] on div "All Locations" at bounding box center [244, 64] width 137 height 15
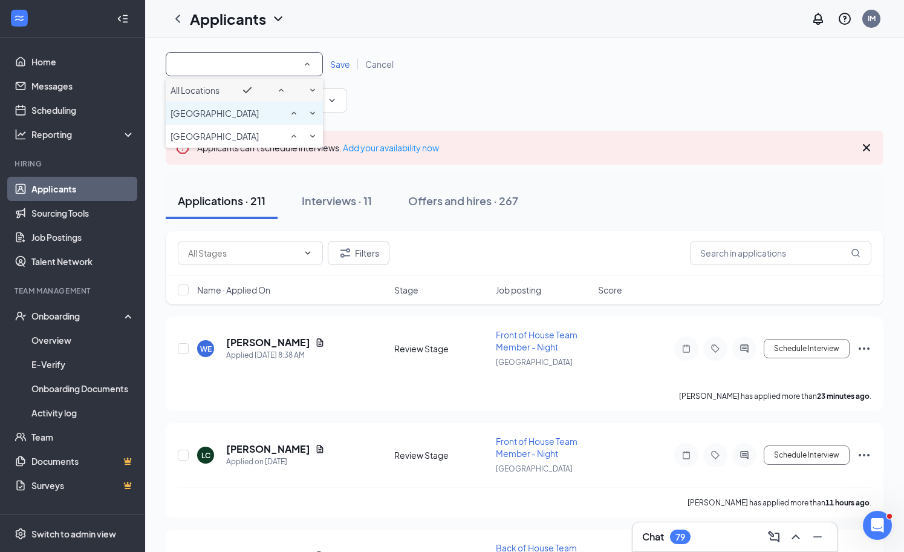
click at [207, 120] on div "[GEOGRAPHIC_DATA]" at bounding box center [245, 113] width 148 height 15
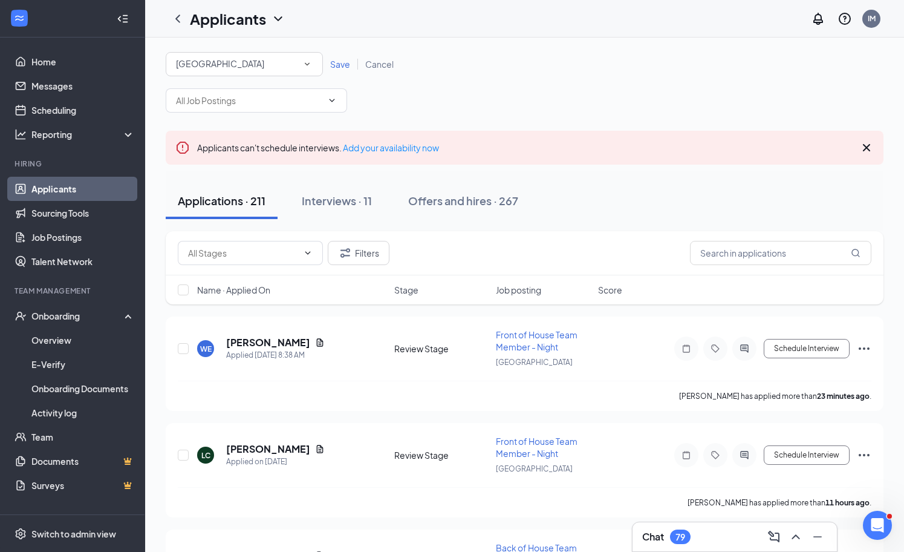
click at [339, 70] on div "Save Cancel" at bounding box center [362, 64] width 78 height 12
click at [341, 64] on span "Save" at bounding box center [340, 64] width 20 height 11
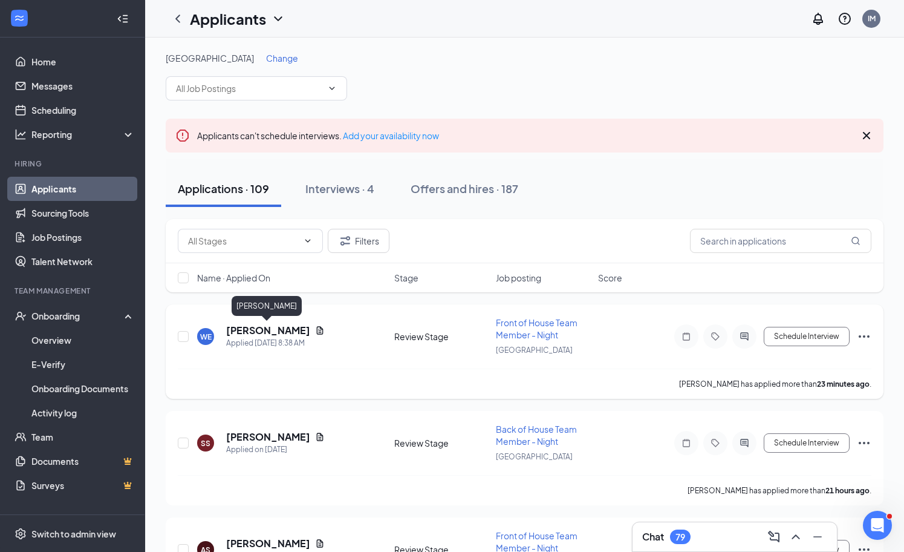
click at [284, 332] on h5 "[PERSON_NAME]" at bounding box center [268, 330] width 84 height 13
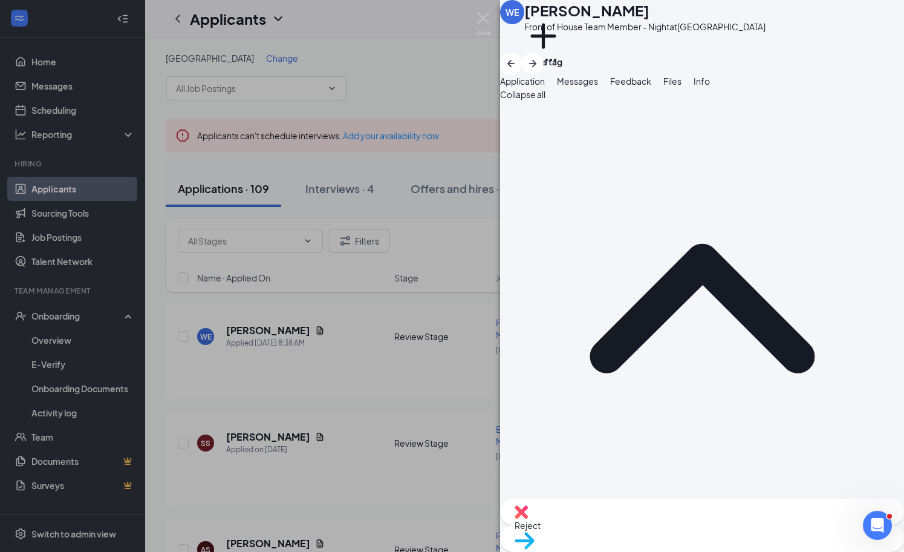
click at [361, 460] on div "WE [PERSON_NAME] Front of House Team Member - Night at [GEOGRAPHIC_DATA] Add a …" at bounding box center [452, 276] width 904 height 552
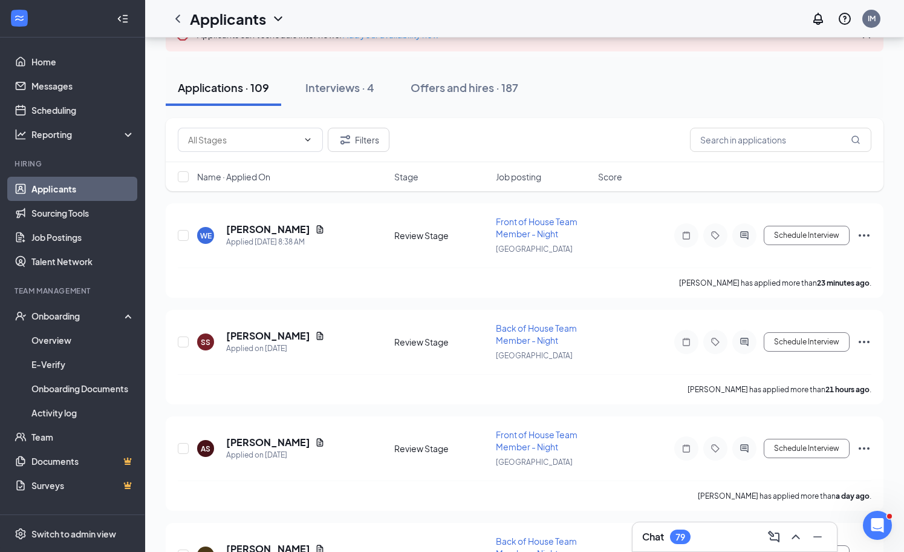
scroll to position [100, 0]
click at [281, 336] on h5 "[PERSON_NAME]" at bounding box center [268, 336] width 84 height 13
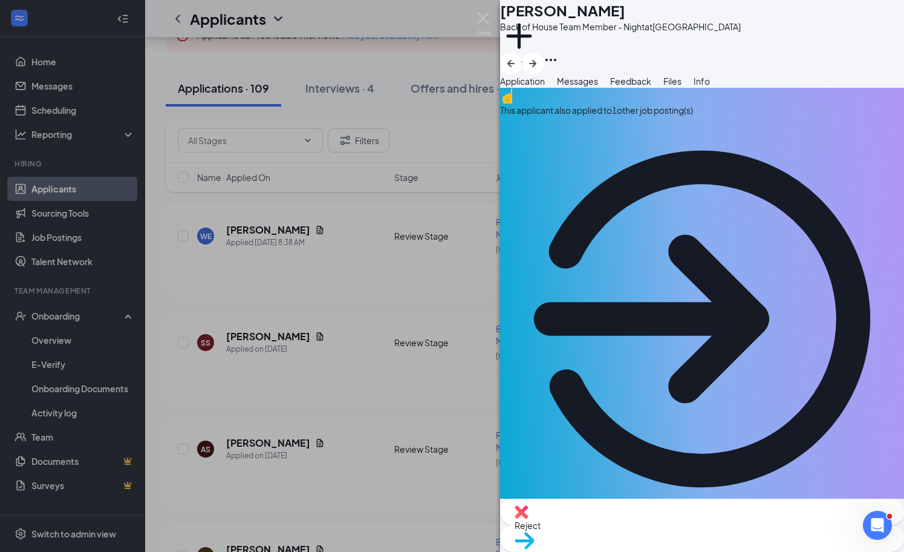
click at [598, 88] on button "Messages" at bounding box center [577, 80] width 41 height 13
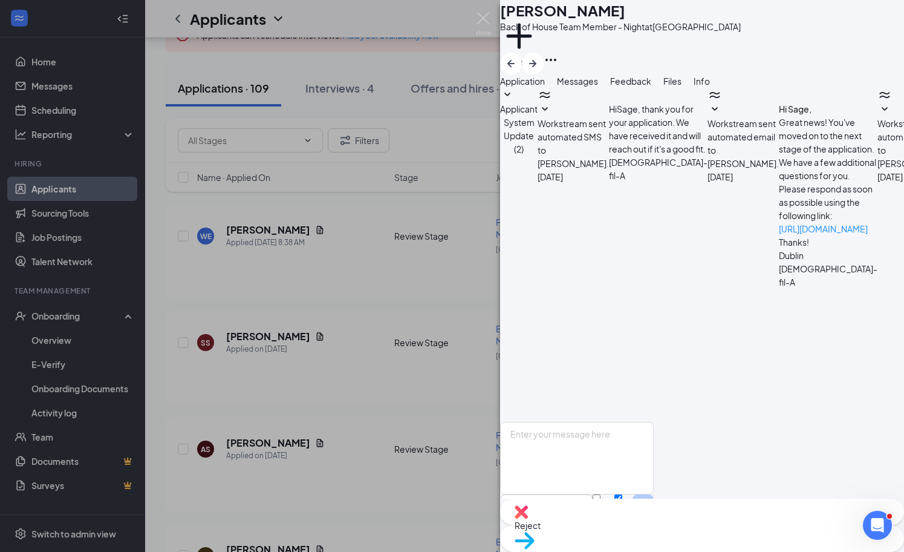
scroll to position [95, 0]
click at [545, 87] on span "Application" at bounding box center [522, 81] width 45 height 11
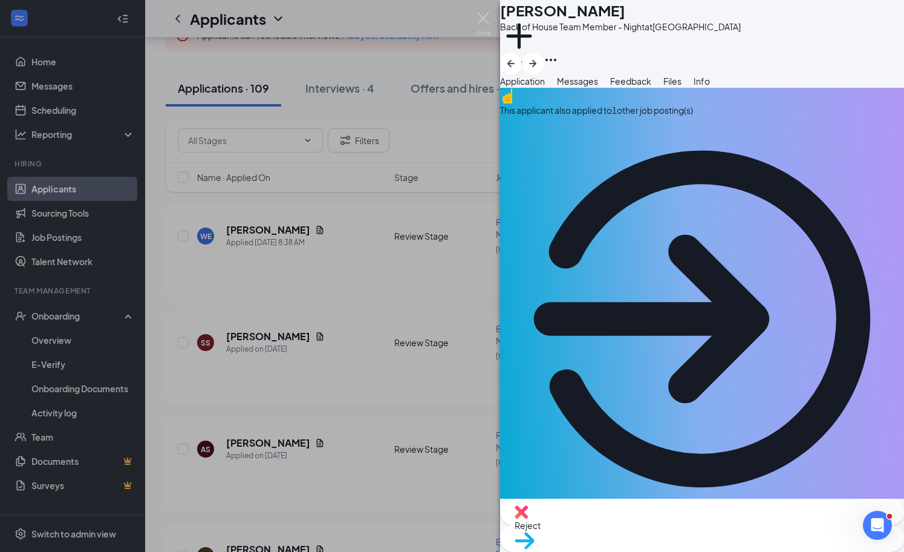
click at [682, 87] on span "Files" at bounding box center [673, 81] width 18 height 11
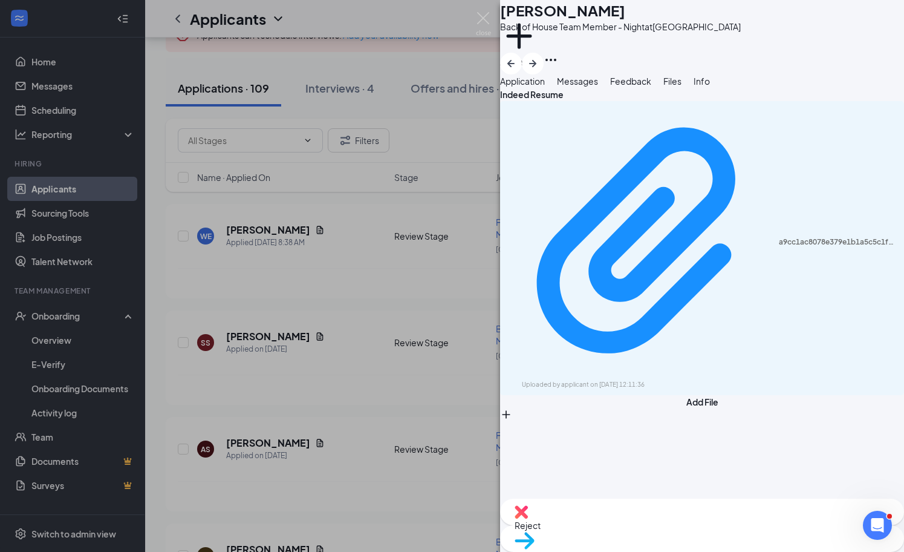
click at [508, 390] on icon "Download" at bounding box center [508, 390] width 0 height 0
click at [292, 331] on div "SS [PERSON_NAME] Back of House Team Member - Night at [GEOGRAPHIC_DATA] Add a t…" at bounding box center [452, 276] width 904 height 552
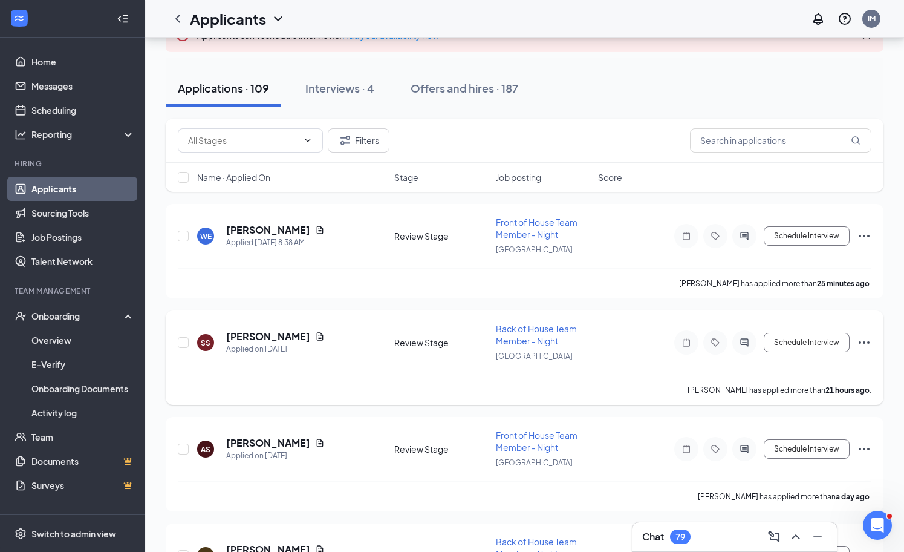
click at [312, 353] on div "SS [PERSON_NAME] Applied on [DATE] Review Stage Back of House Team Member - Nig…" at bounding box center [525, 348] width 694 height 52
click at [262, 338] on h5 "[PERSON_NAME]" at bounding box center [268, 336] width 84 height 13
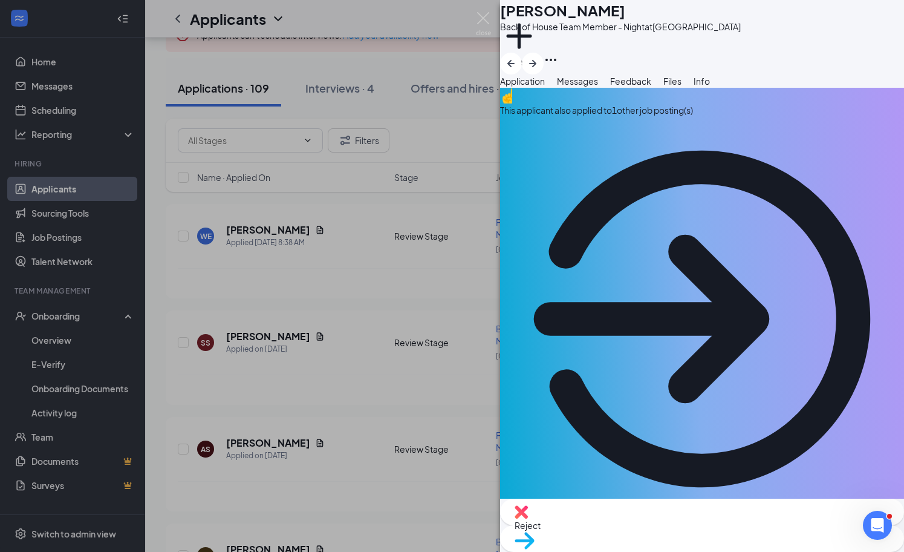
click at [598, 88] on button "Messages" at bounding box center [577, 80] width 41 height 13
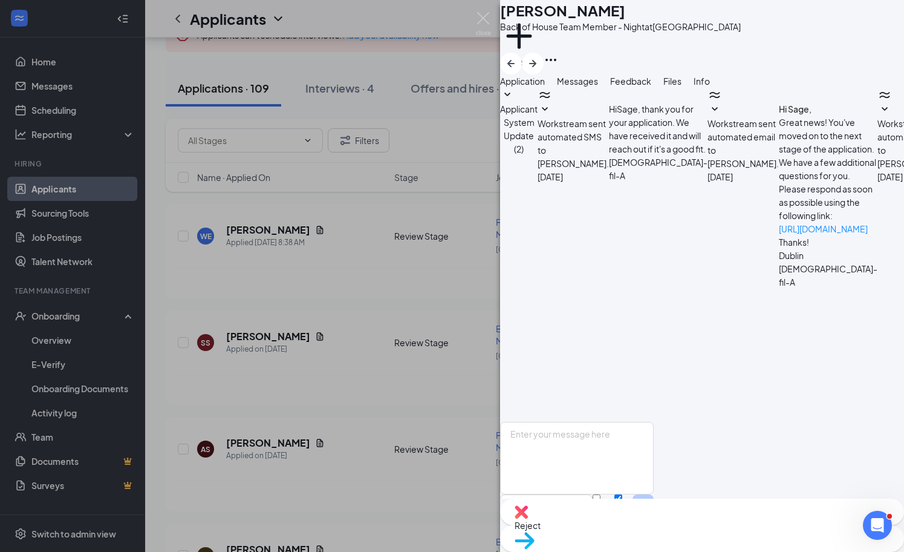
scroll to position [95, 0]
click at [545, 88] on button "Application" at bounding box center [522, 80] width 45 height 13
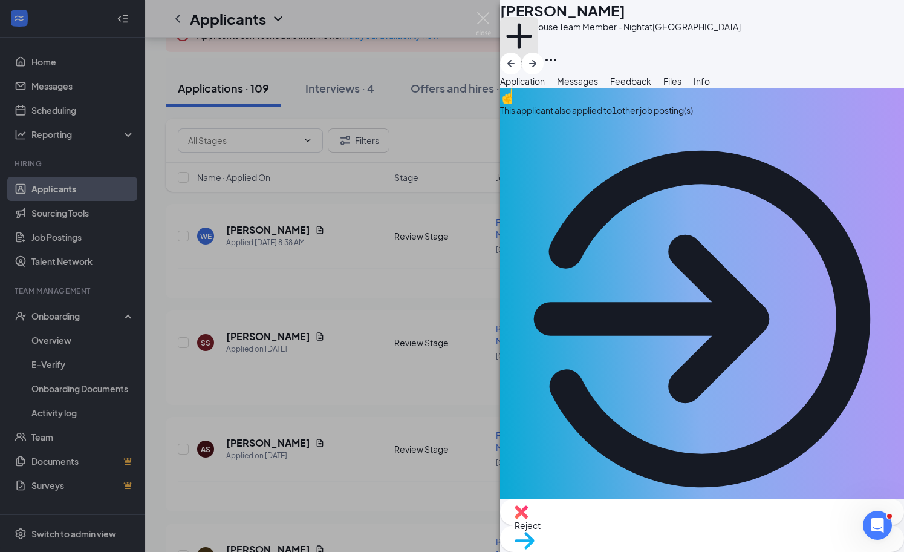
click at [538, 55] on button "Add a tag" at bounding box center [519, 42] width 38 height 51
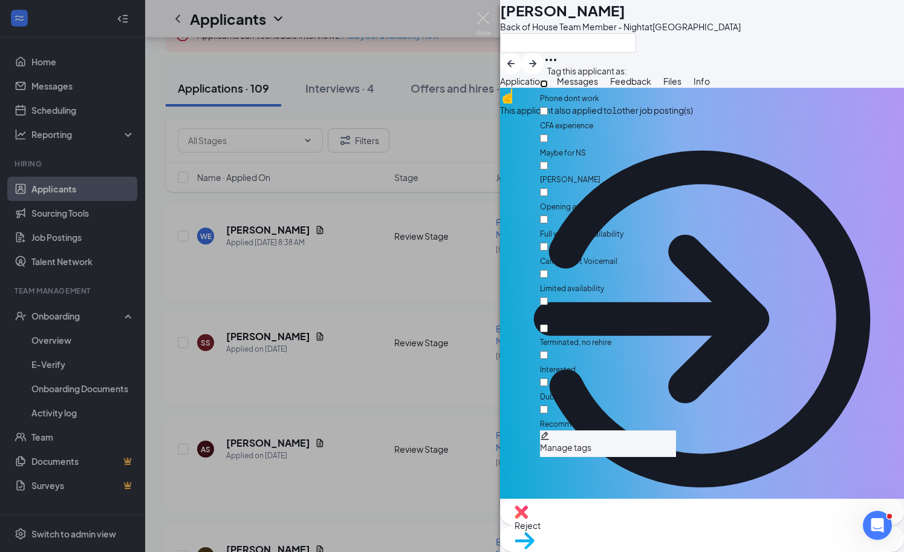
click at [548, 82] on input "Phone dont work" at bounding box center [544, 84] width 8 height 8
checkbox input "true"
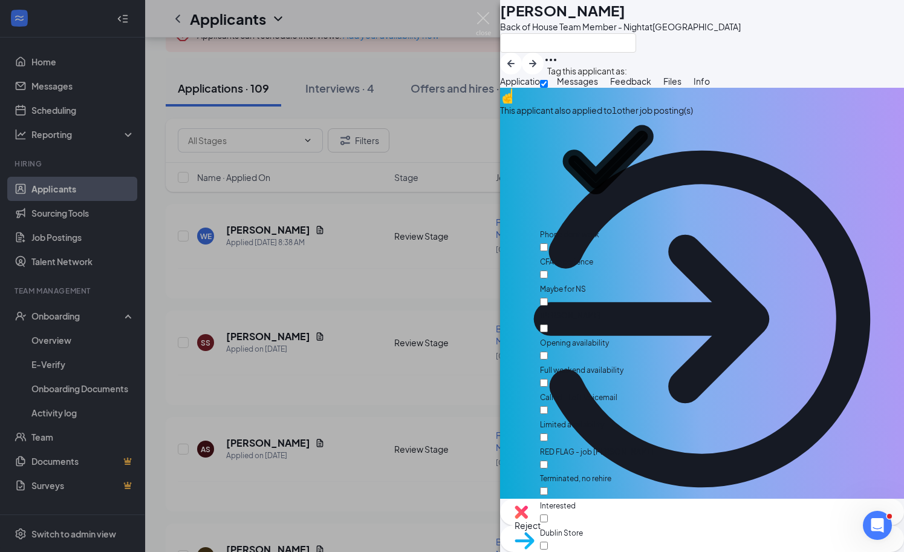
click at [682, 85] on button "Files" at bounding box center [673, 80] width 18 height 13
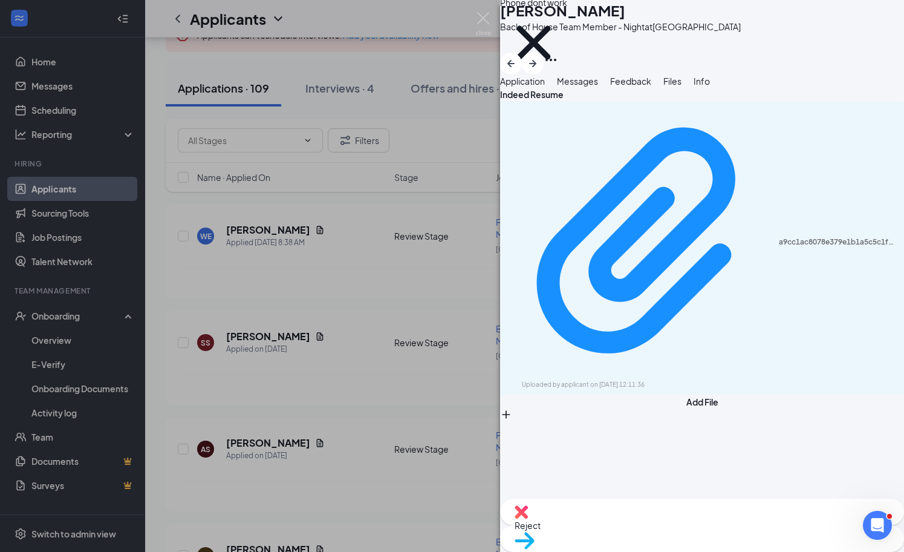
click at [400, 299] on div "SS [PERSON_NAME] Back of House Team Member - Night at [GEOGRAPHIC_DATA] Phone d…" at bounding box center [452, 276] width 904 height 552
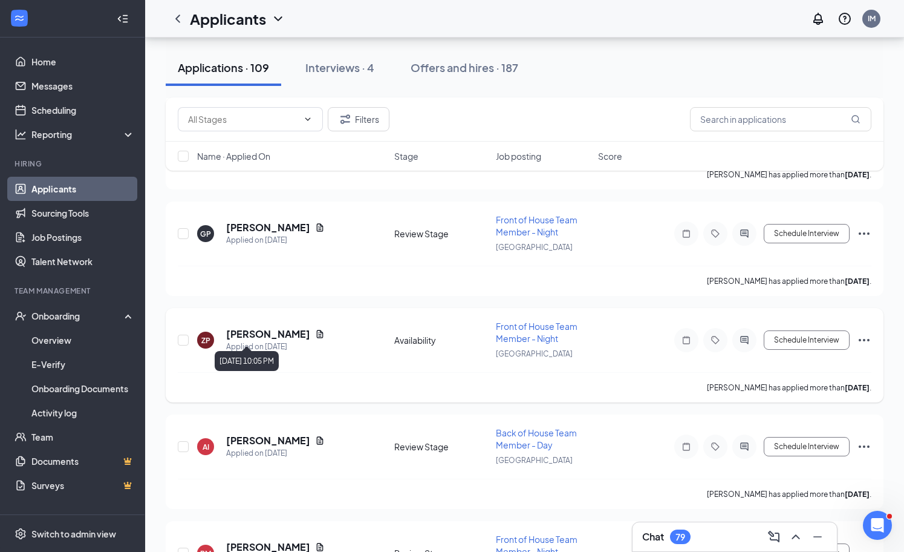
scroll to position [984, 0]
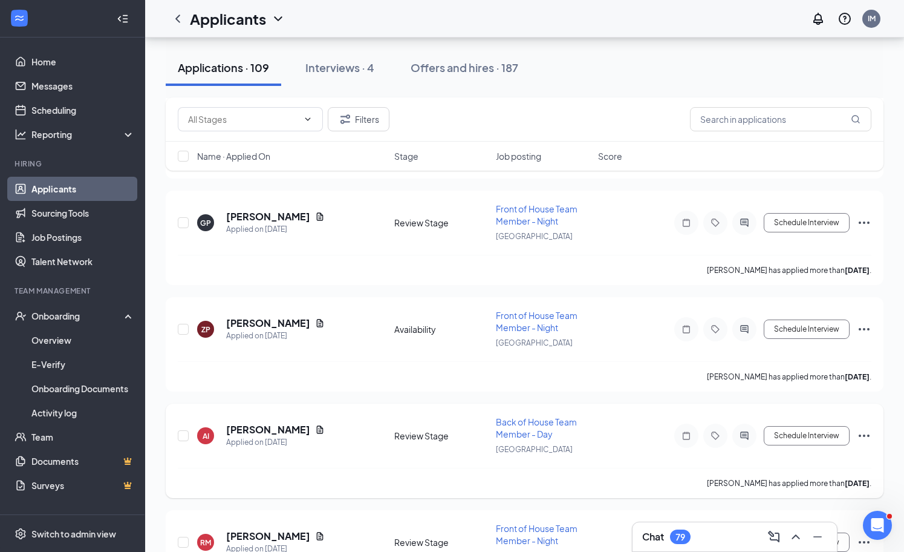
click at [250, 423] on h5 "[PERSON_NAME]" at bounding box center [268, 429] width 84 height 13
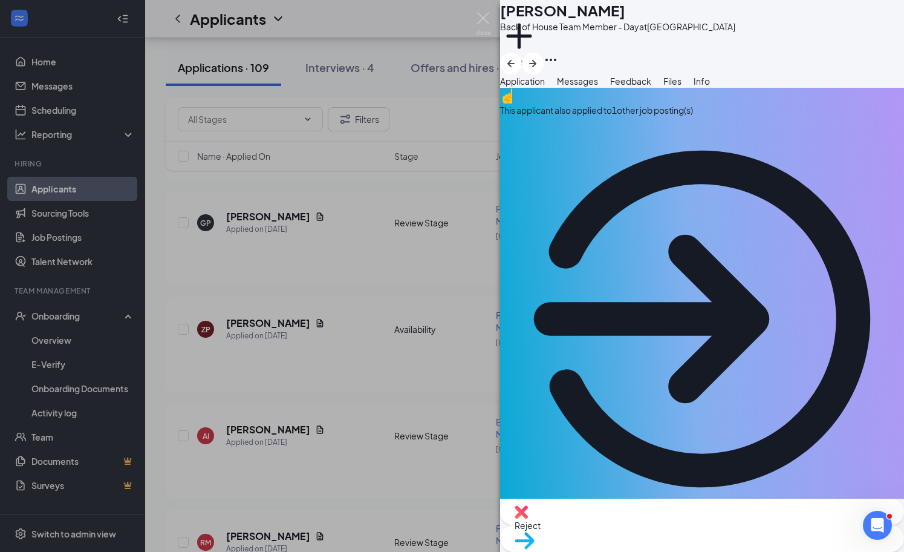
click at [633, 116] on div "This applicant also applied to 1 other job posting(s) Collapse all Application …" at bounding box center [702, 293] width 404 height 411
click at [598, 87] on span "Messages" at bounding box center [577, 81] width 41 height 11
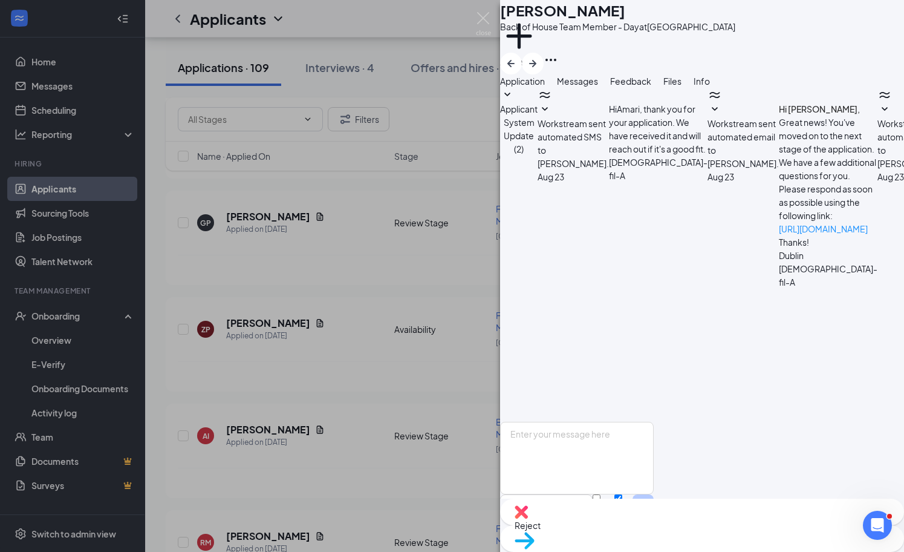
scroll to position [174, 0]
click at [399, 269] on div "AI [PERSON_NAME] Back of House Team Member - Day at [GEOGRAPHIC_DATA] Add a tag…" at bounding box center [452, 276] width 904 height 552
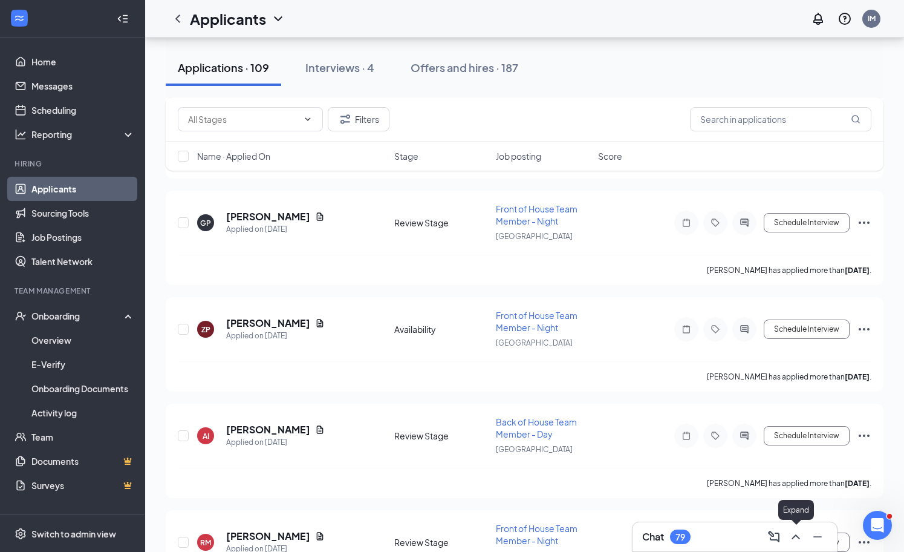
click at [787, 531] on button at bounding box center [795, 536] width 19 height 19
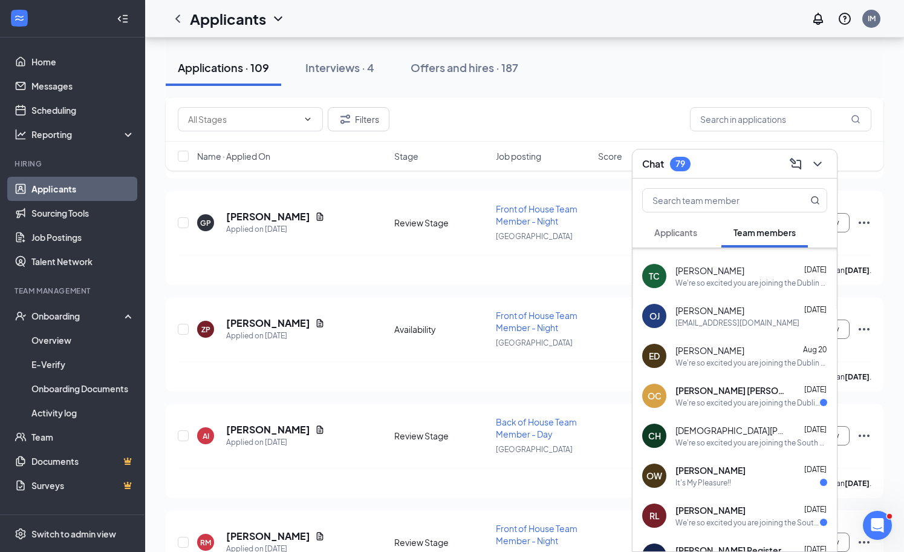
scroll to position [73, 0]
click at [689, 238] on button "Applicants" at bounding box center [675, 232] width 67 height 30
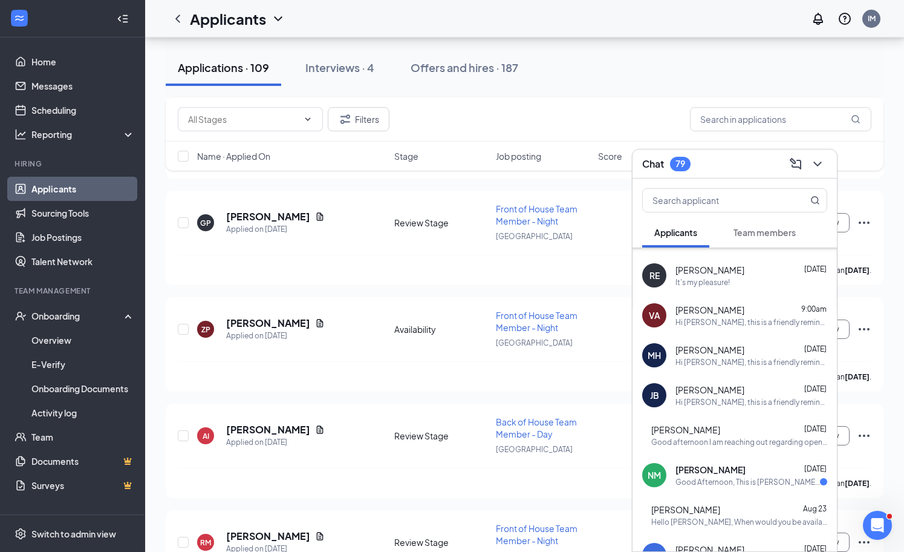
click at [708, 365] on div "Hi [PERSON_NAME], this is a friendly reminder. Your interview with [DEMOGRAPHIC…" at bounding box center [752, 362] width 152 height 10
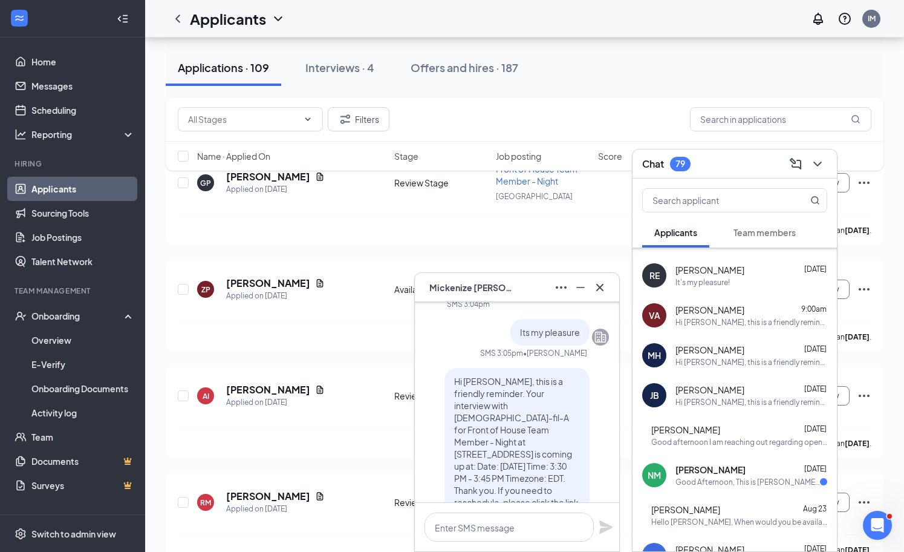
scroll to position [0, 0]
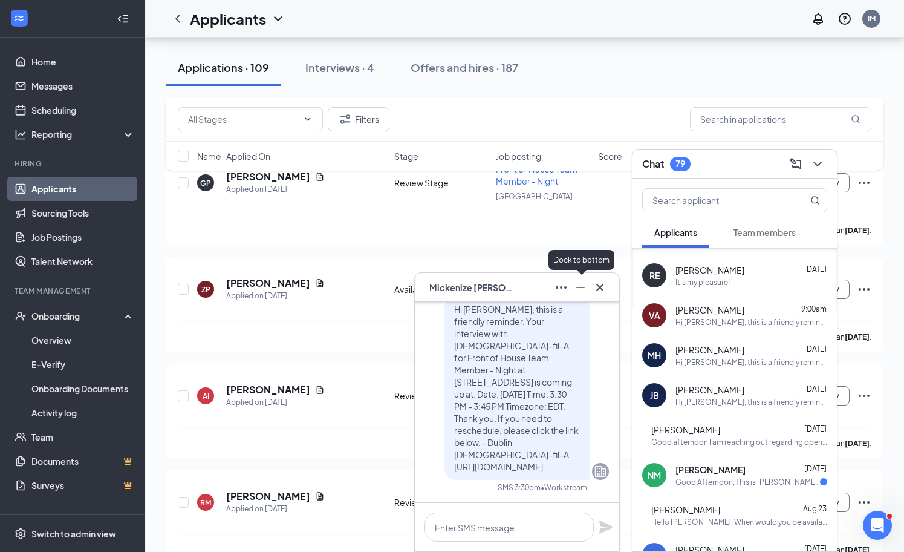
click at [588, 296] on div at bounding box center [580, 287] width 19 height 19
click at [602, 292] on icon "Cross" at bounding box center [600, 287] width 15 height 15
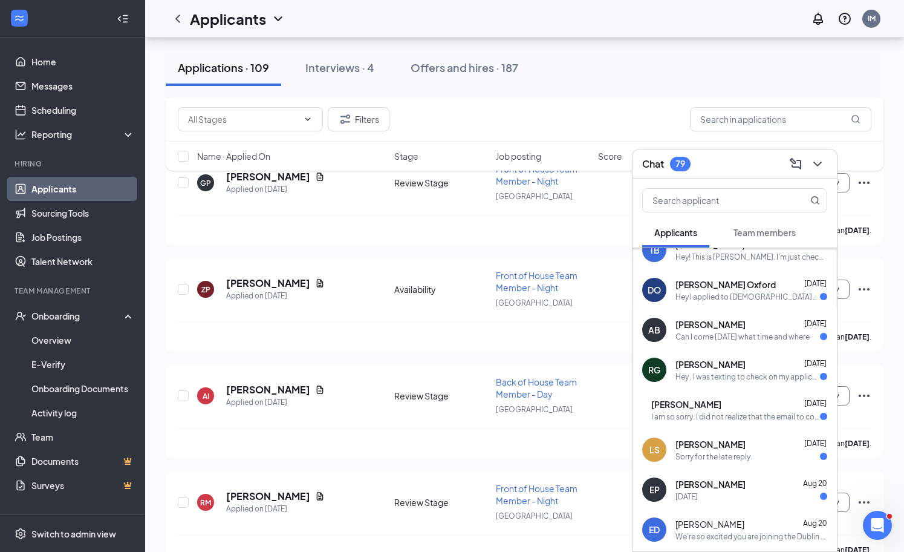
scroll to position [378, 0]
click at [737, 489] on div "[PERSON_NAME] [DATE] [DATE]" at bounding box center [752, 489] width 152 height 24
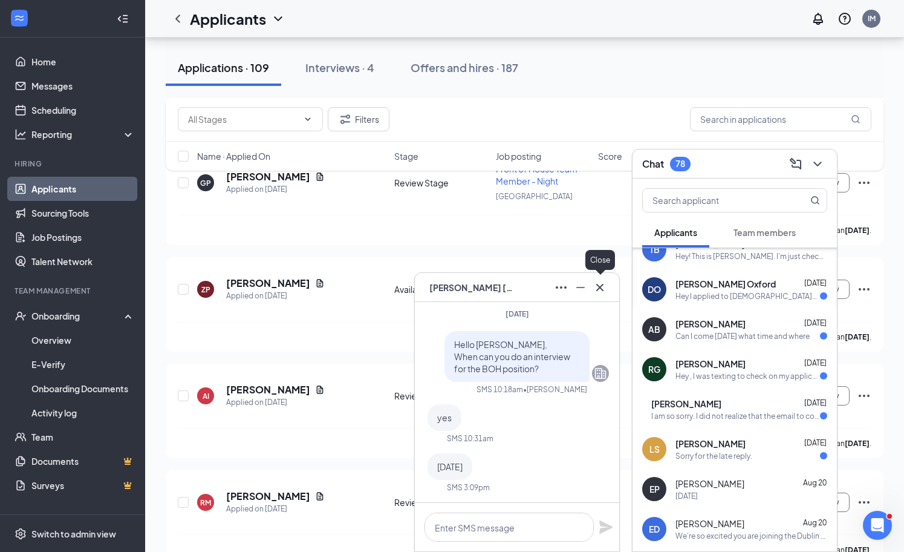
click at [602, 293] on icon "Cross" at bounding box center [600, 287] width 15 height 15
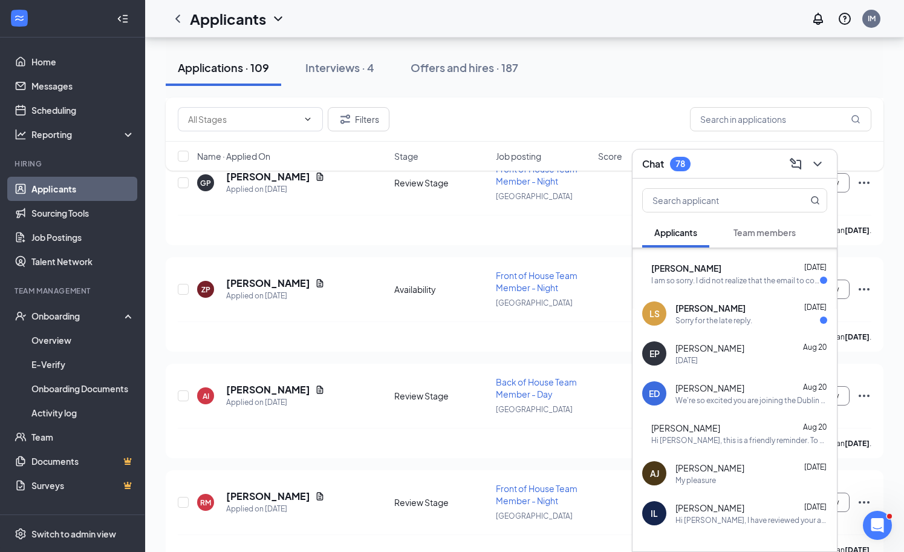
scroll to position [0, 0]
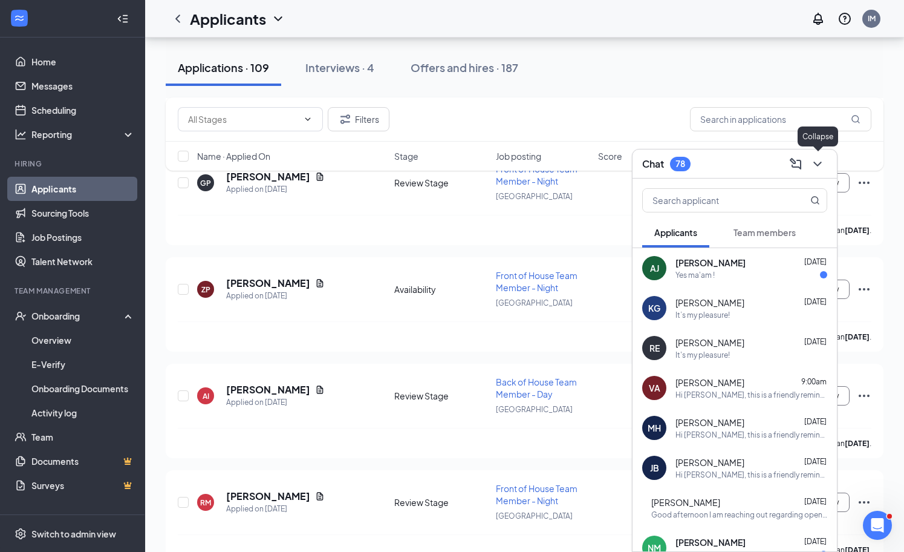
click at [814, 166] on icon "ChevronDown" at bounding box center [818, 164] width 15 height 15
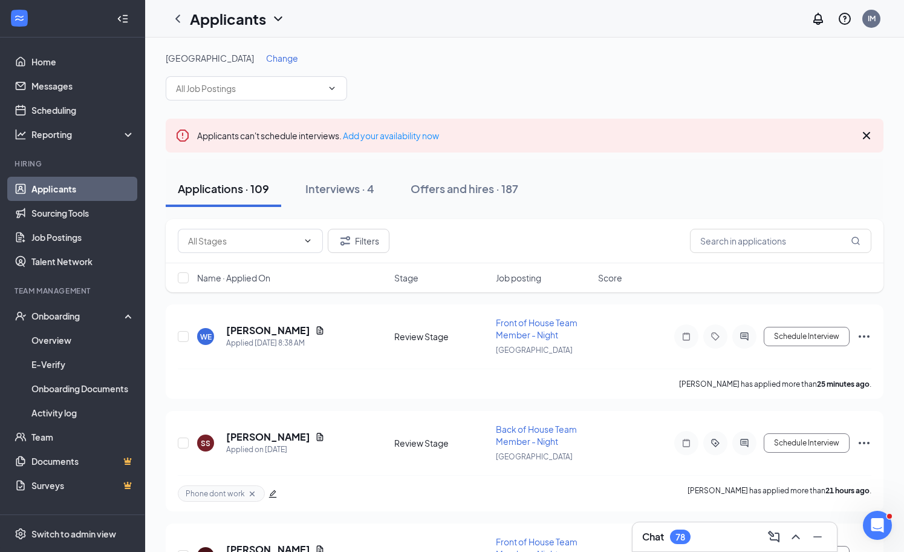
click at [37, 191] on link "Applicants" at bounding box center [82, 189] width 103 height 24
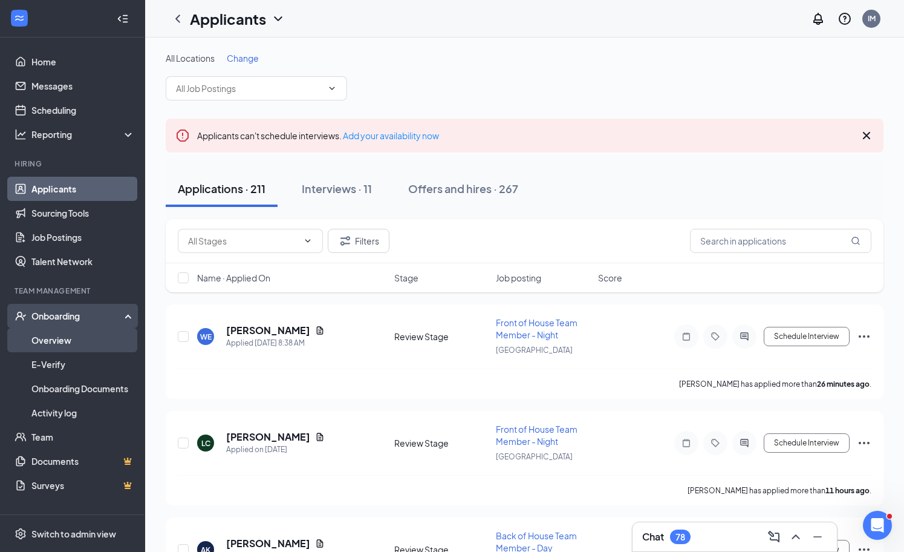
click at [78, 345] on link "Overview" at bounding box center [82, 340] width 103 height 24
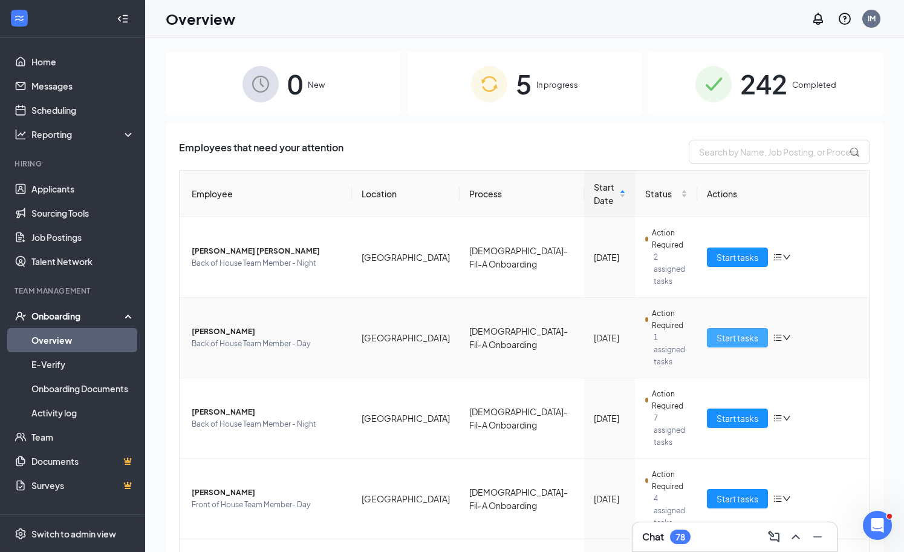
click at [746, 331] on span "Start tasks" at bounding box center [738, 337] width 42 height 13
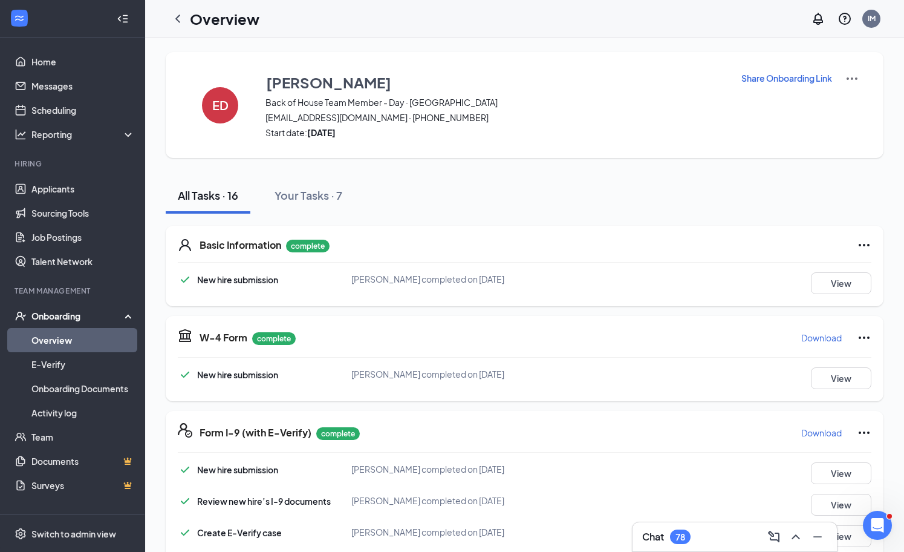
click at [58, 347] on link "Overview" at bounding box center [82, 340] width 103 height 24
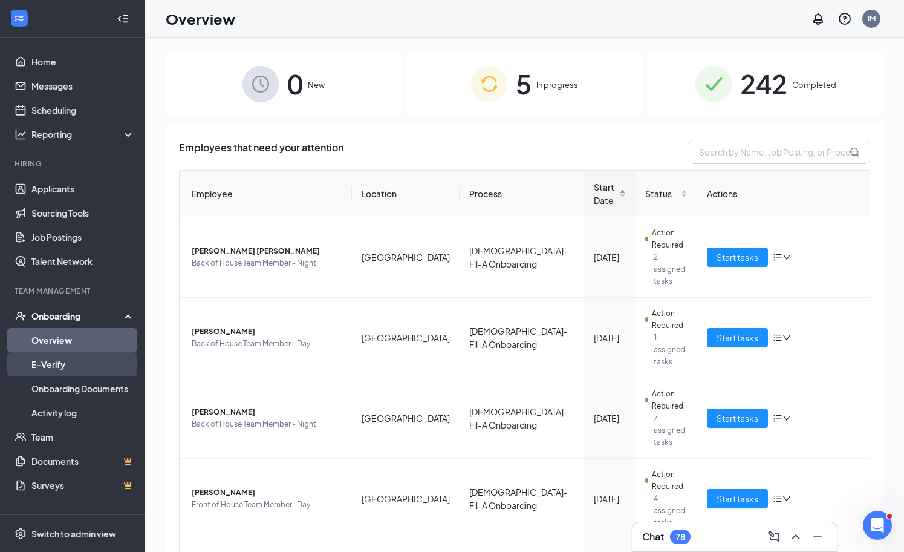
click at [54, 368] on link "E-Verify" at bounding box center [82, 364] width 103 height 24
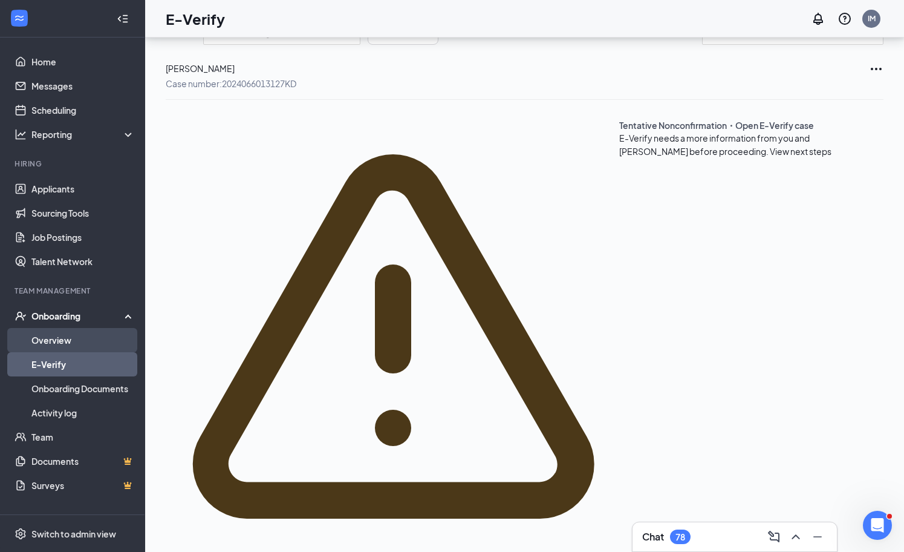
click at [72, 336] on link "Overview" at bounding box center [82, 340] width 103 height 24
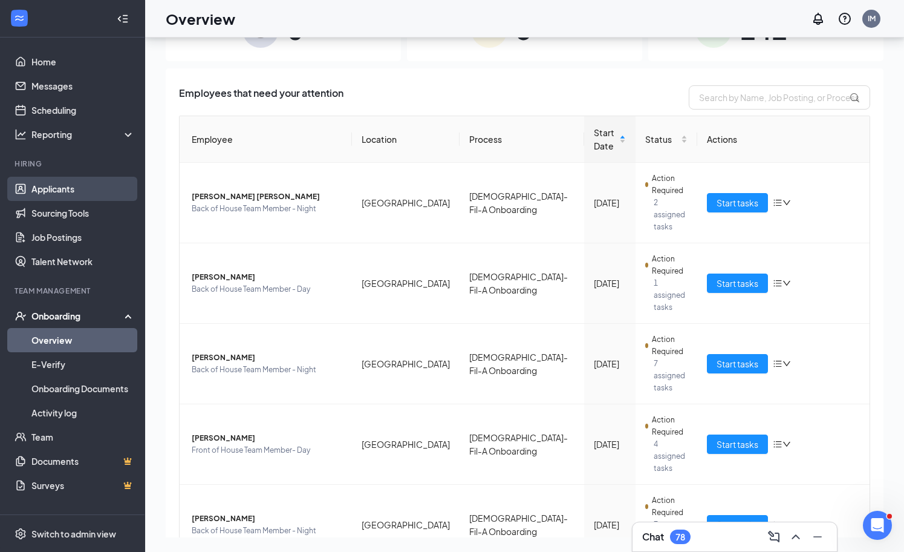
click at [94, 193] on link "Applicants" at bounding box center [82, 189] width 103 height 24
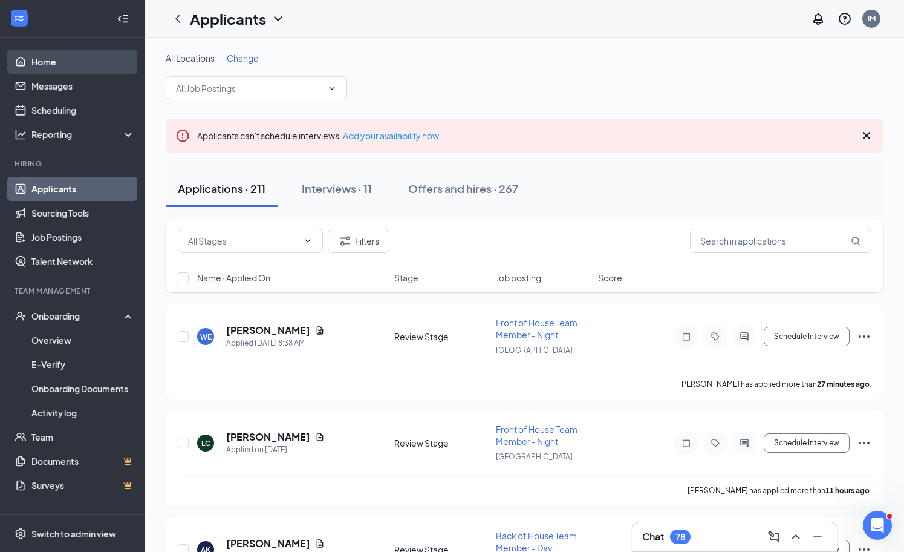
click at [80, 63] on link "Home" at bounding box center [82, 62] width 103 height 24
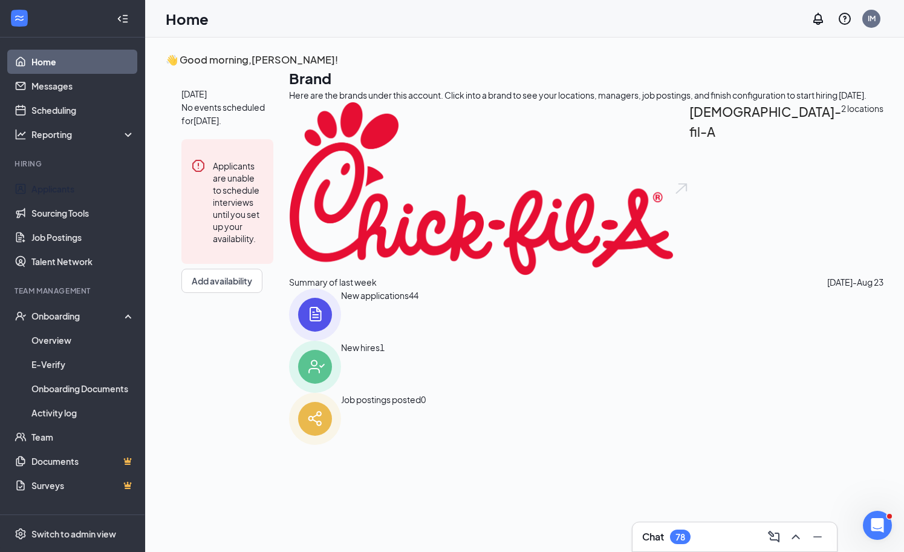
click at [85, 174] on li "Hiring Applicants Sourcing Tools Job Postings Talent Network" at bounding box center [72, 215] width 145 height 115
click at [71, 180] on link "Applicants" at bounding box center [82, 189] width 103 height 24
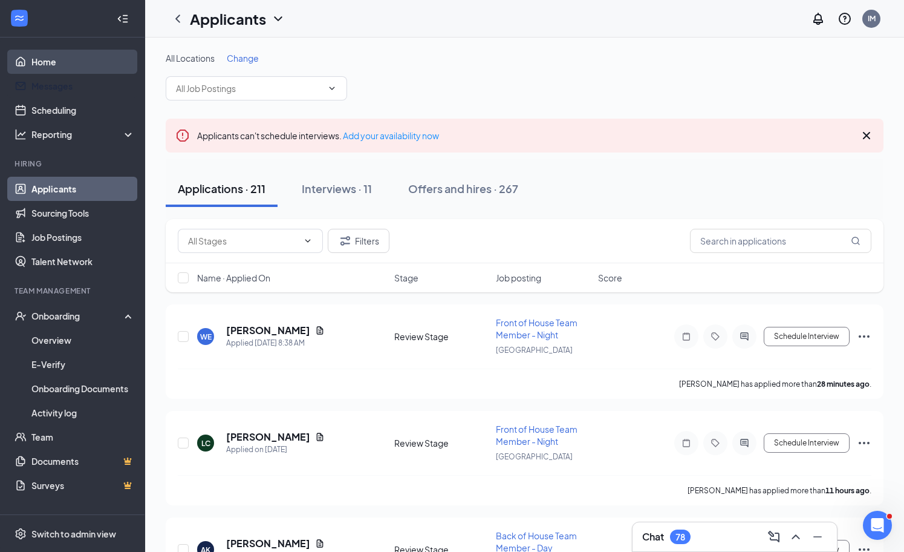
click at [87, 66] on link "Home" at bounding box center [82, 62] width 103 height 24
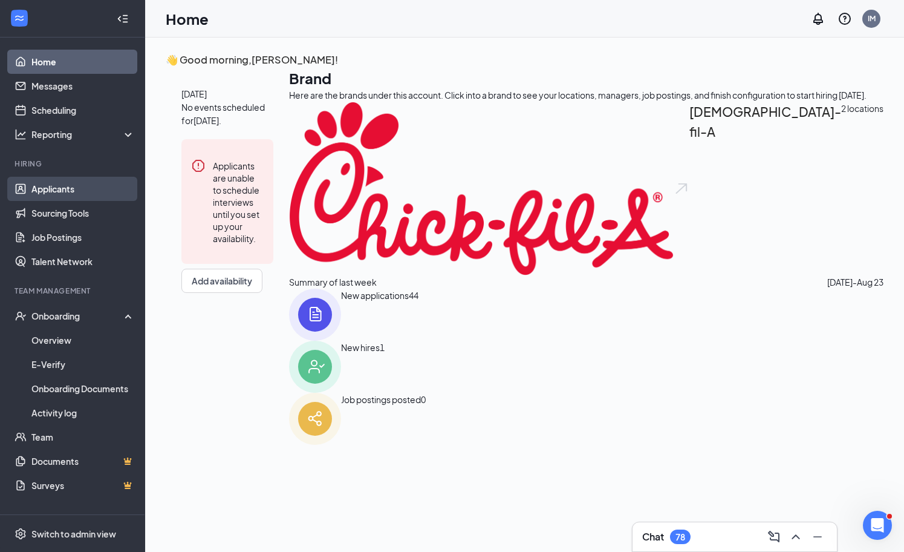
click at [61, 196] on link "Applicants" at bounding box center [82, 189] width 103 height 24
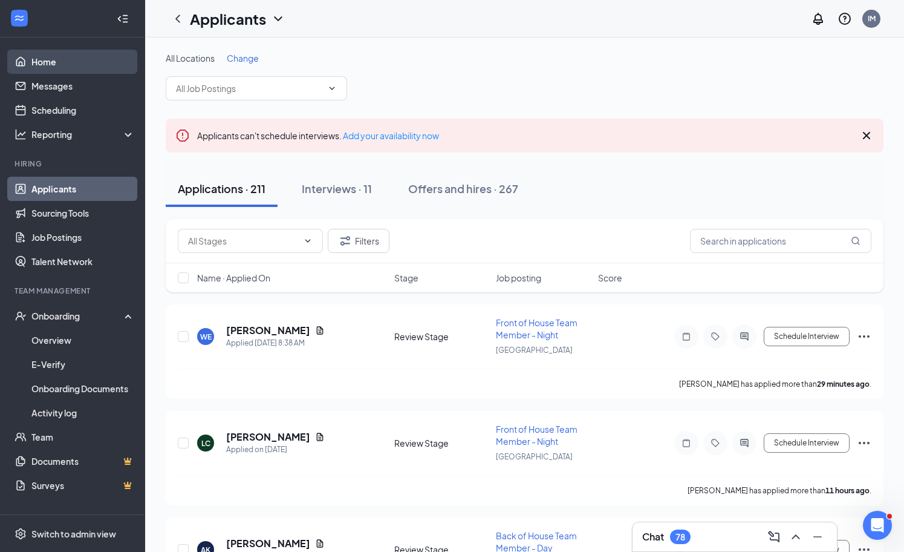
click at [50, 67] on link "Home" at bounding box center [82, 62] width 103 height 24
